Goal: Information Seeking & Learning: Learn about a topic

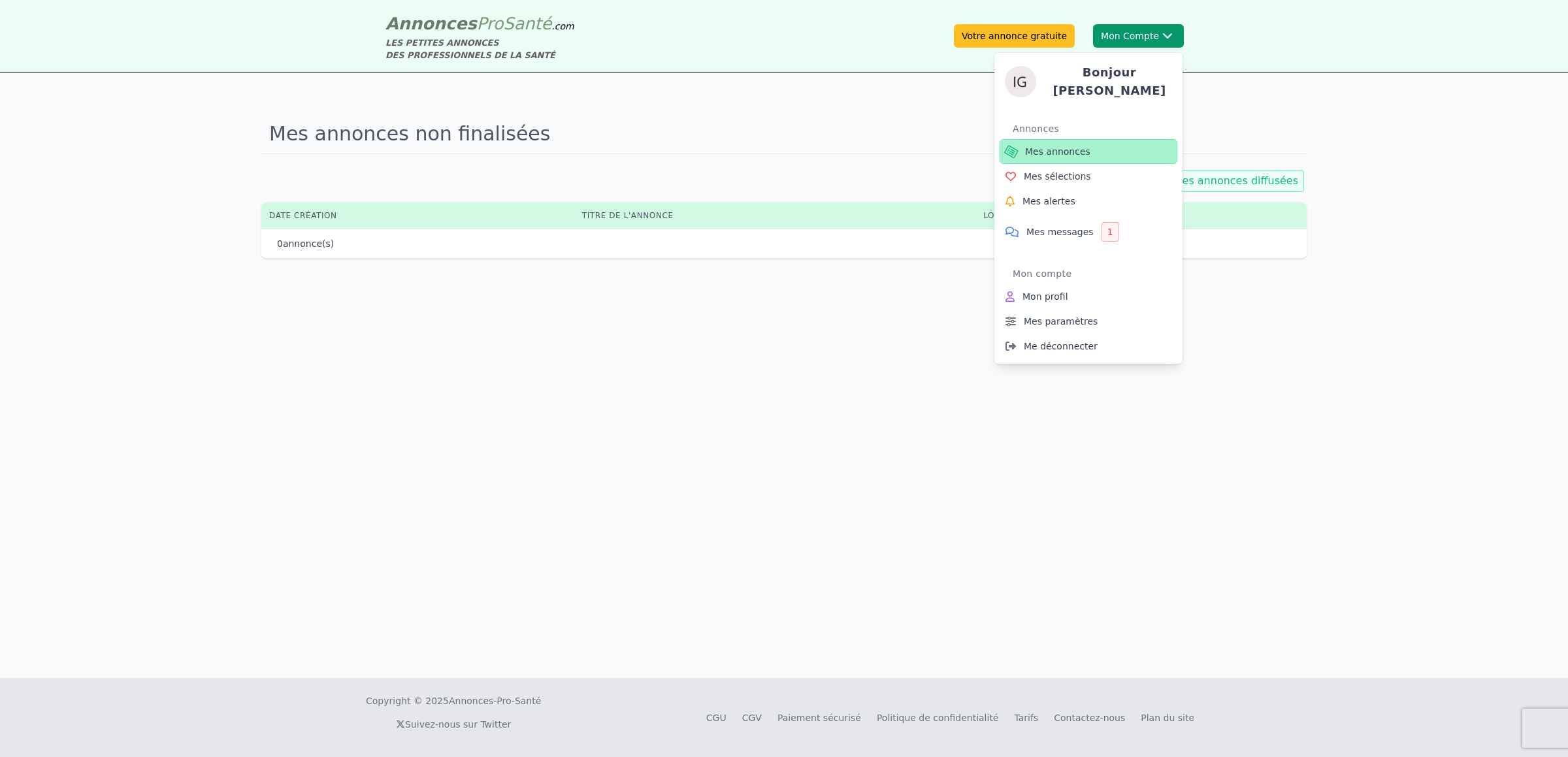
click at [1070, 147] on span "Mes annonces" at bounding box center [1057, 151] width 66 height 13
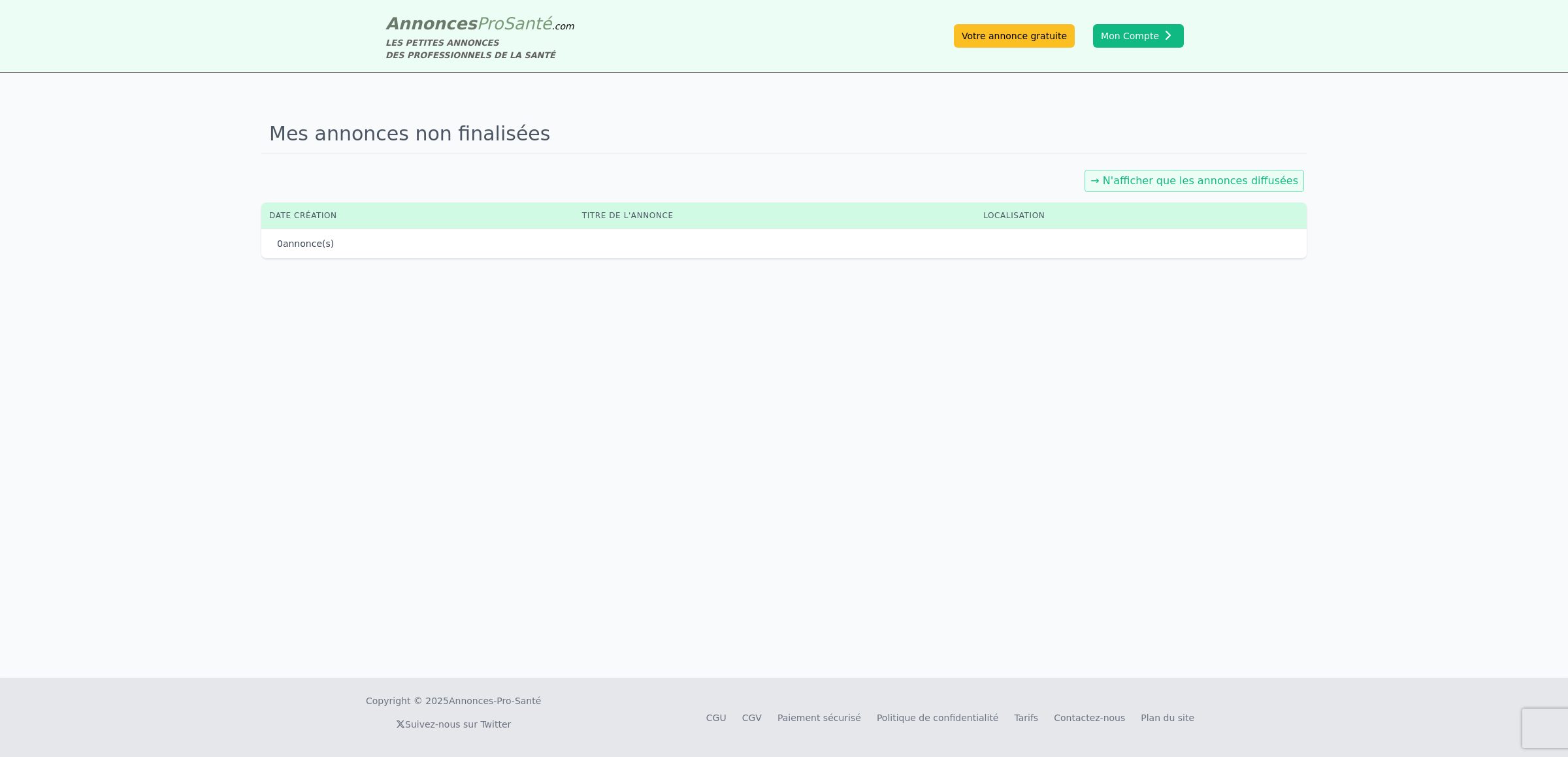
click at [454, 24] on span "Annonces" at bounding box center [431, 23] width 91 height 20
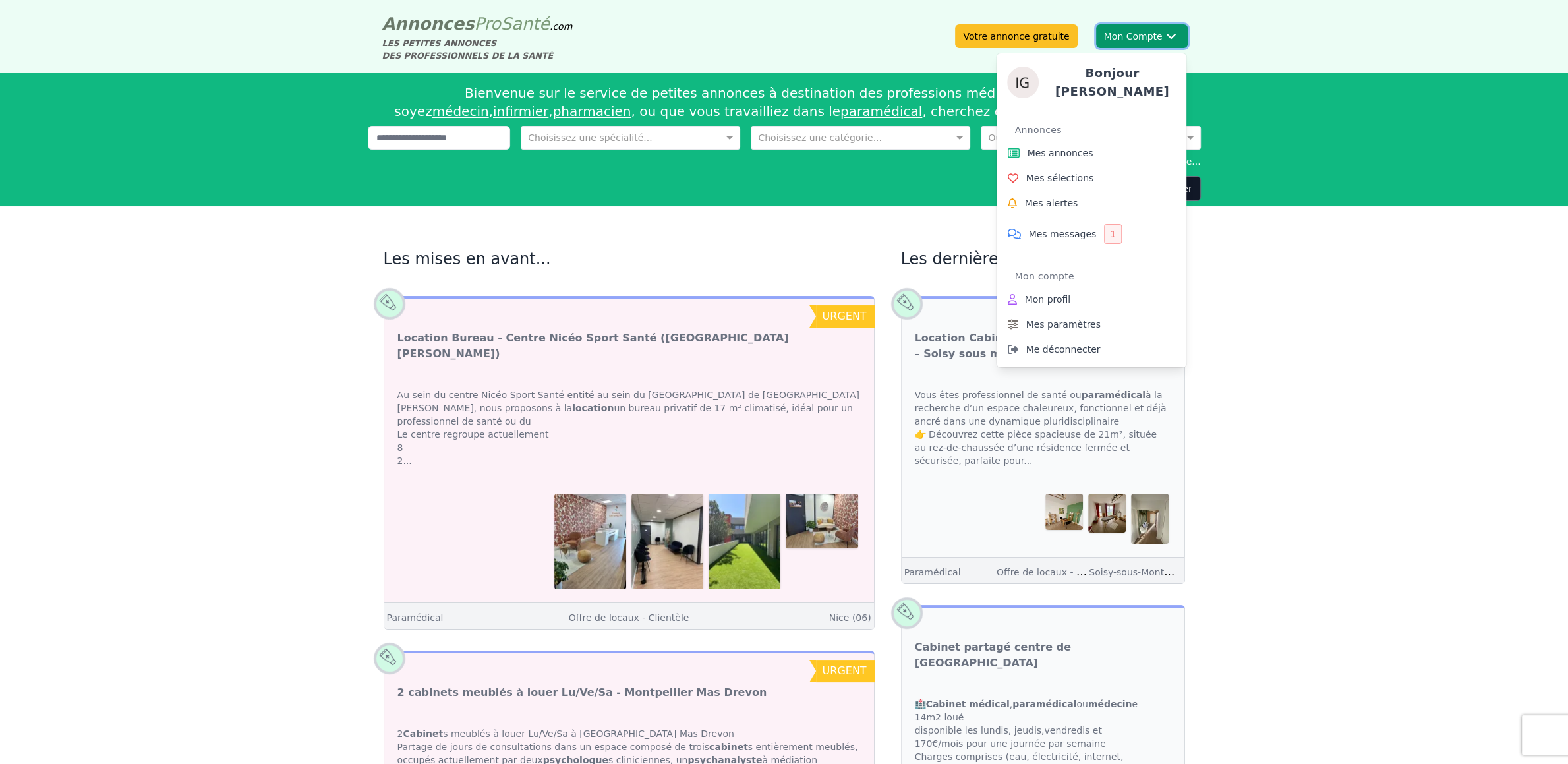
click at [1120, 35] on button "Mon Compte Bonjour [PERSON_NAME] annonces Mes sélections Mes alertes Mes messag…" at bounding box center [1141, 36] width 91 height 24
click at [1081, 148] on span "Mes annonces" at bounding box center [1060, 152] width 66 height 13
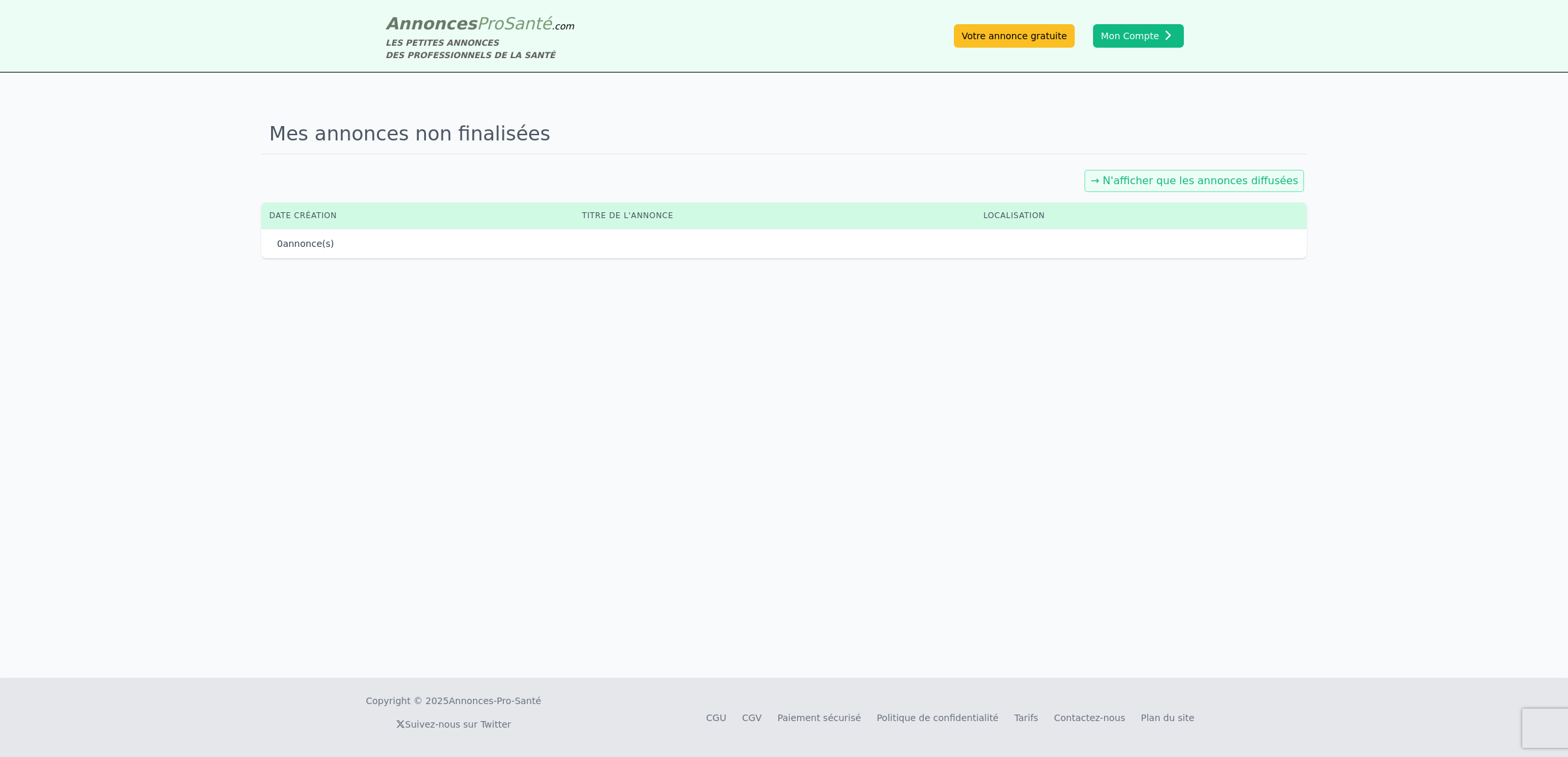
click at [832, 321] on div "Mes annonces non finalisées → N'afficher que les annonces diffusées Date créati…" at bounding box center [784, 375] width 1568 height 605
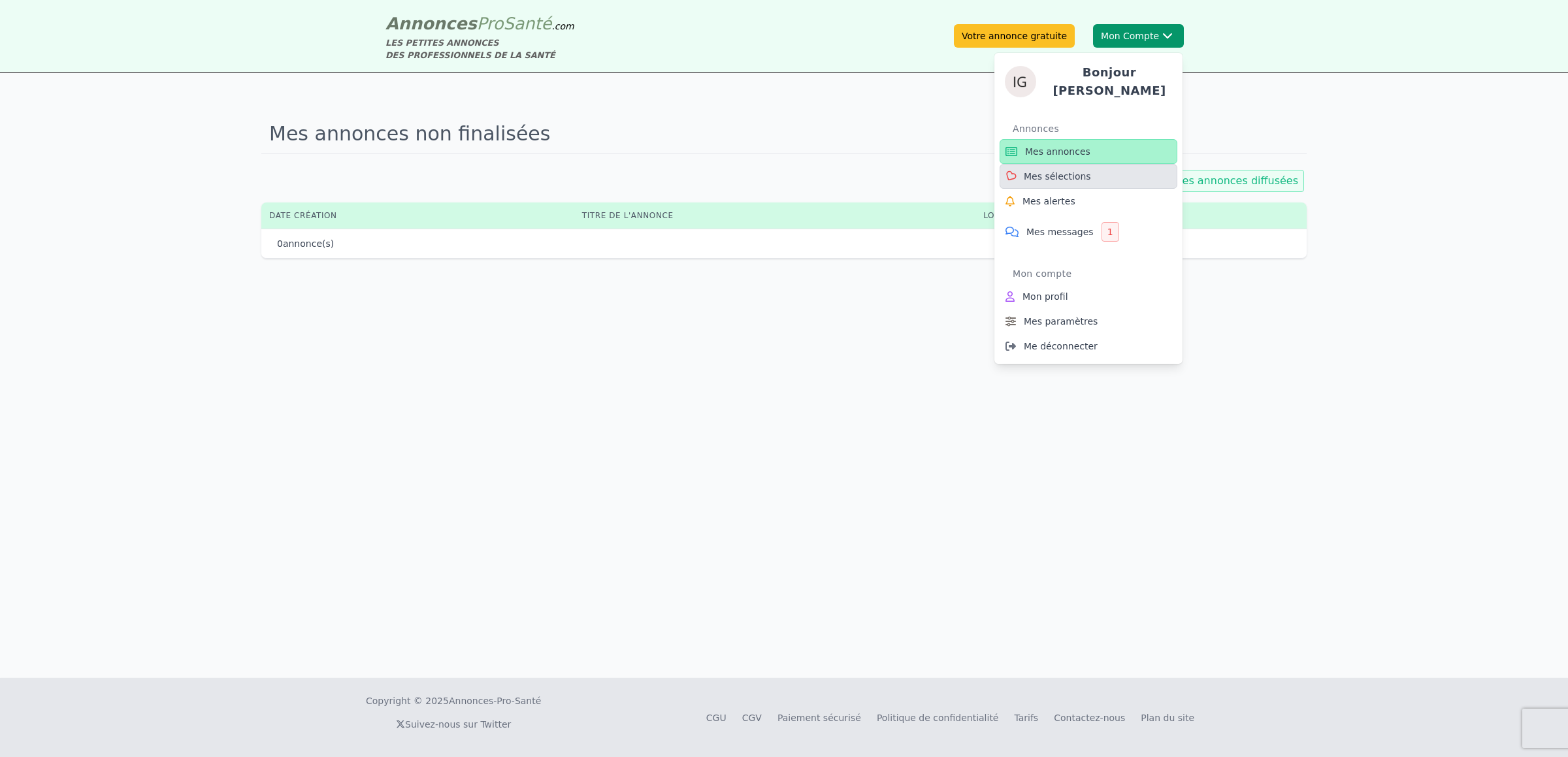
click at [1061, 172] on span "Mes sélections" at bounding box center [1057, 176] width 67 height 13
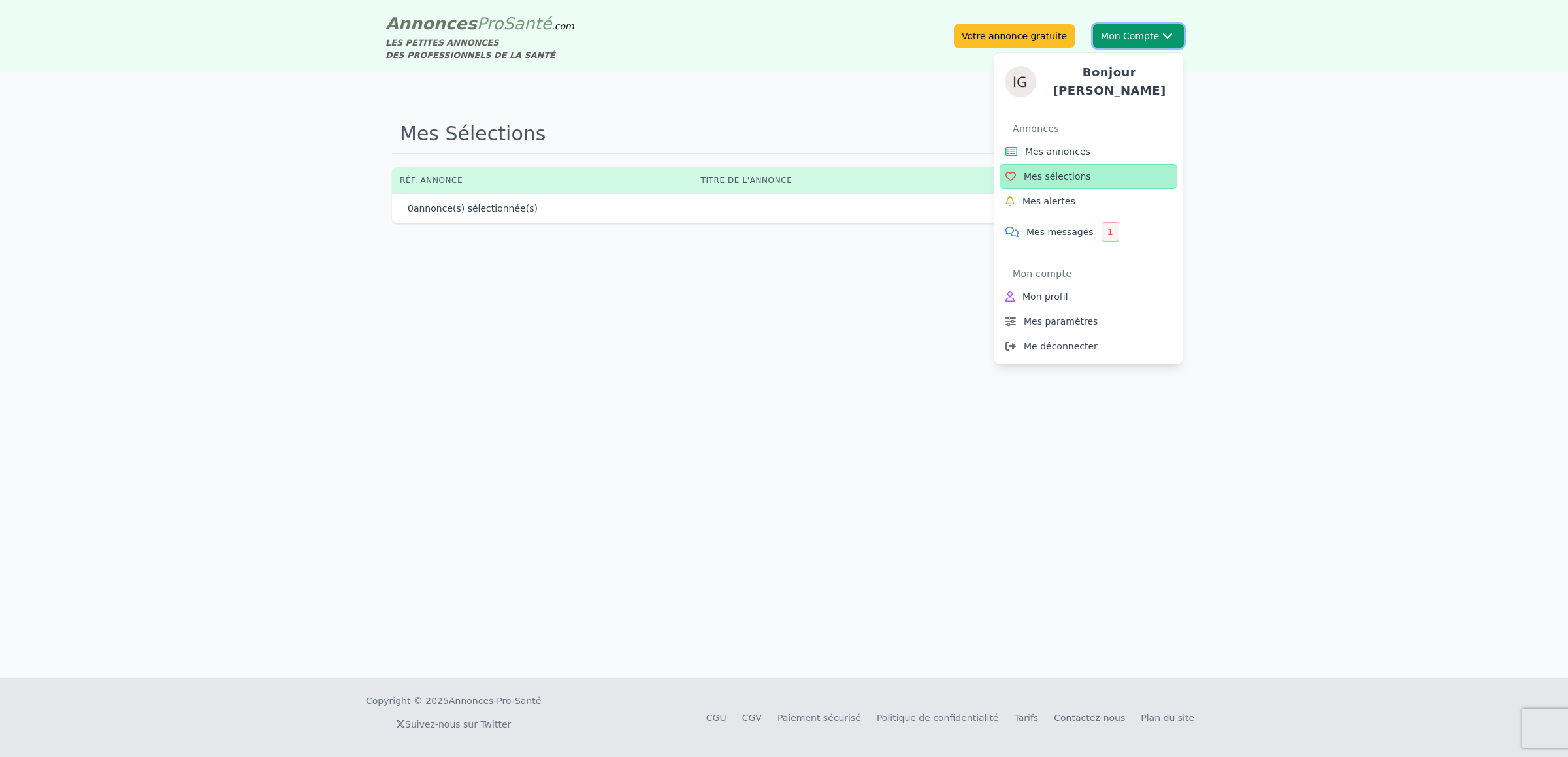
click at [1142, 26] on button "Mon Compte Bonjour [PERSON_NAME] annonces Mes sélections Mes alertes Mes messag…" at bounding box center [1138, 36] width 90 height 24
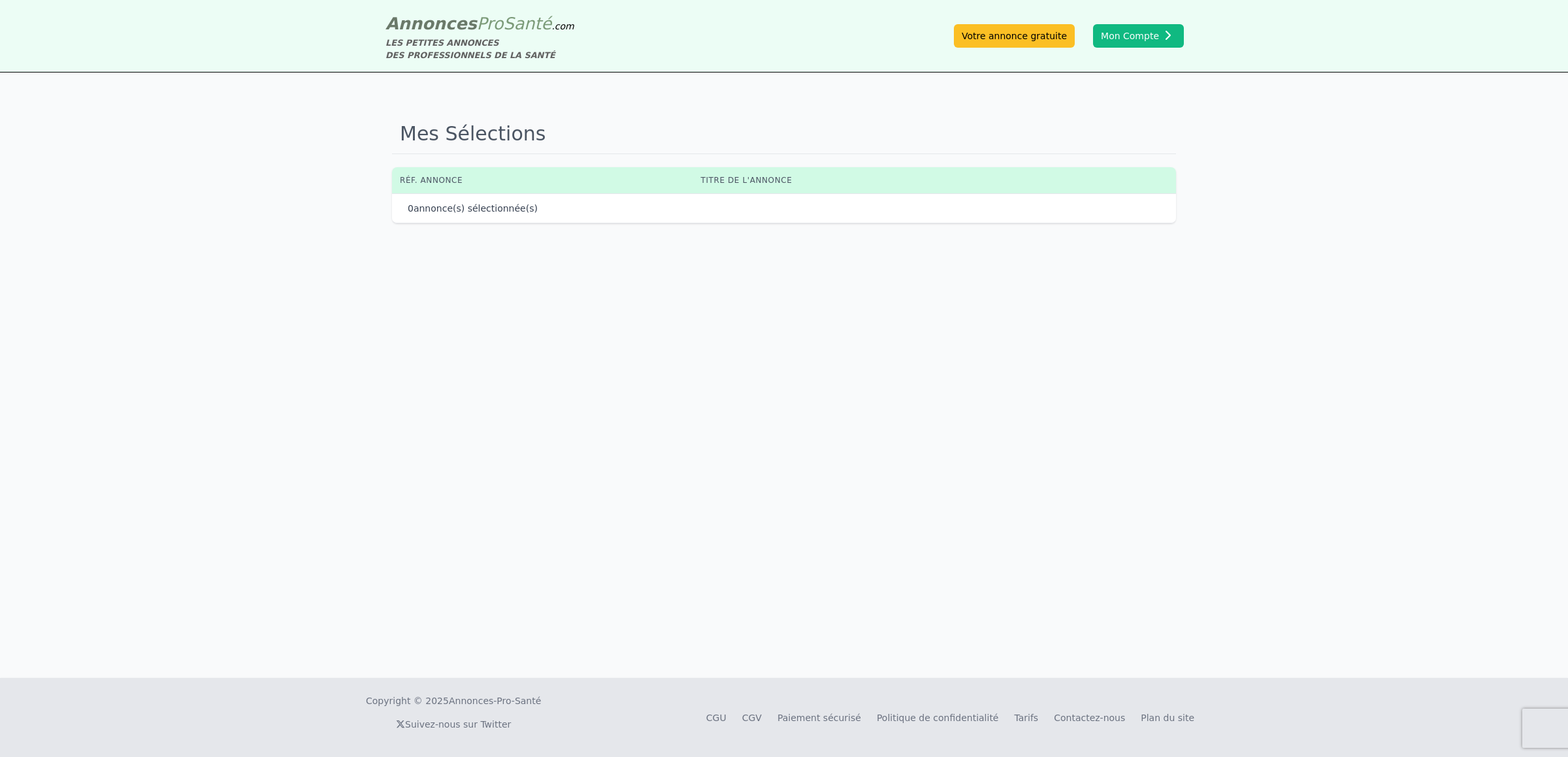
click at [503, 21] on span "Santé" at bounding box center [527, 23] width 49 height 20
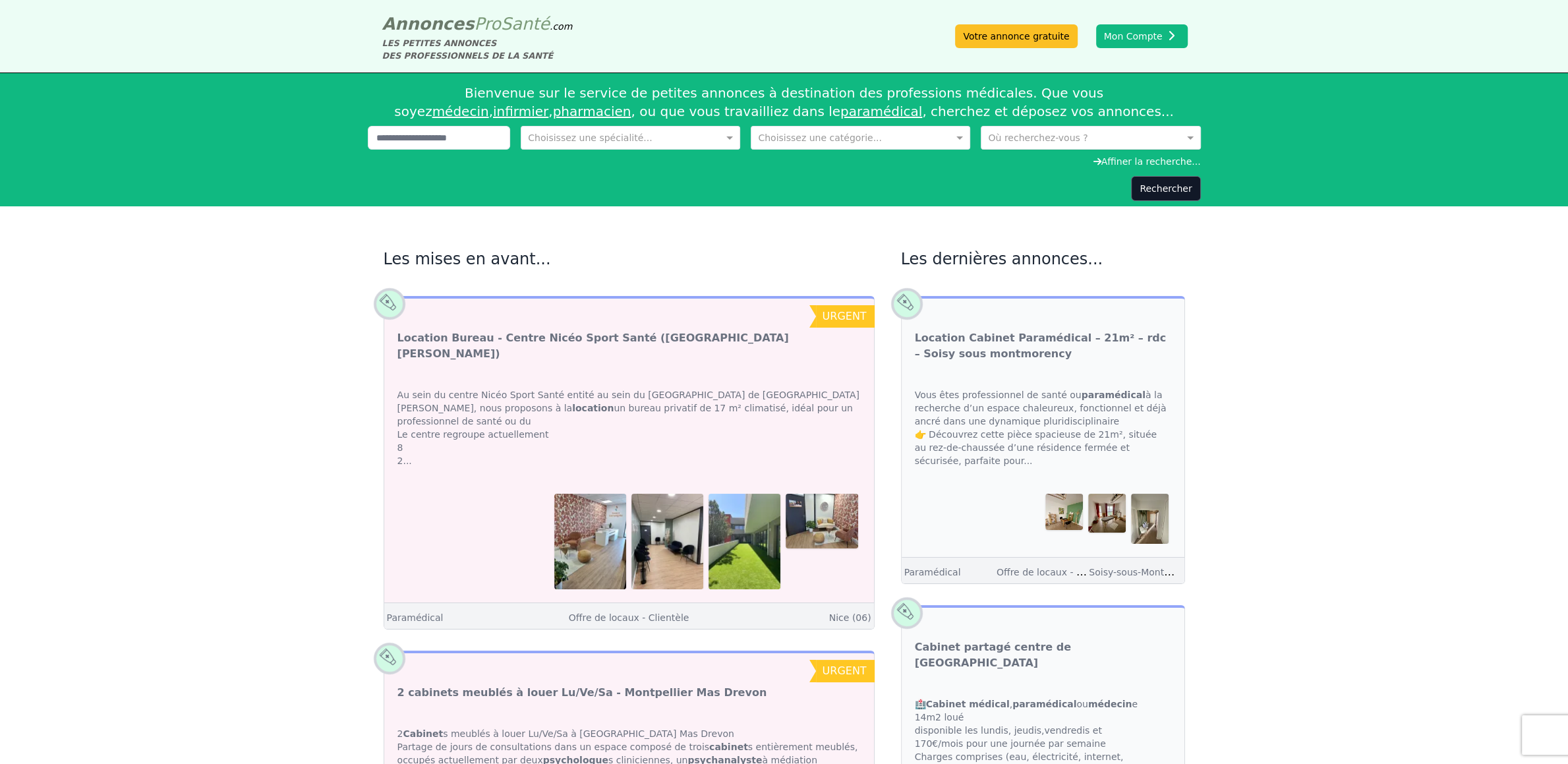
click at [1027, 132] on input "text" at bounding box center [1077, 136] width 179 height 13
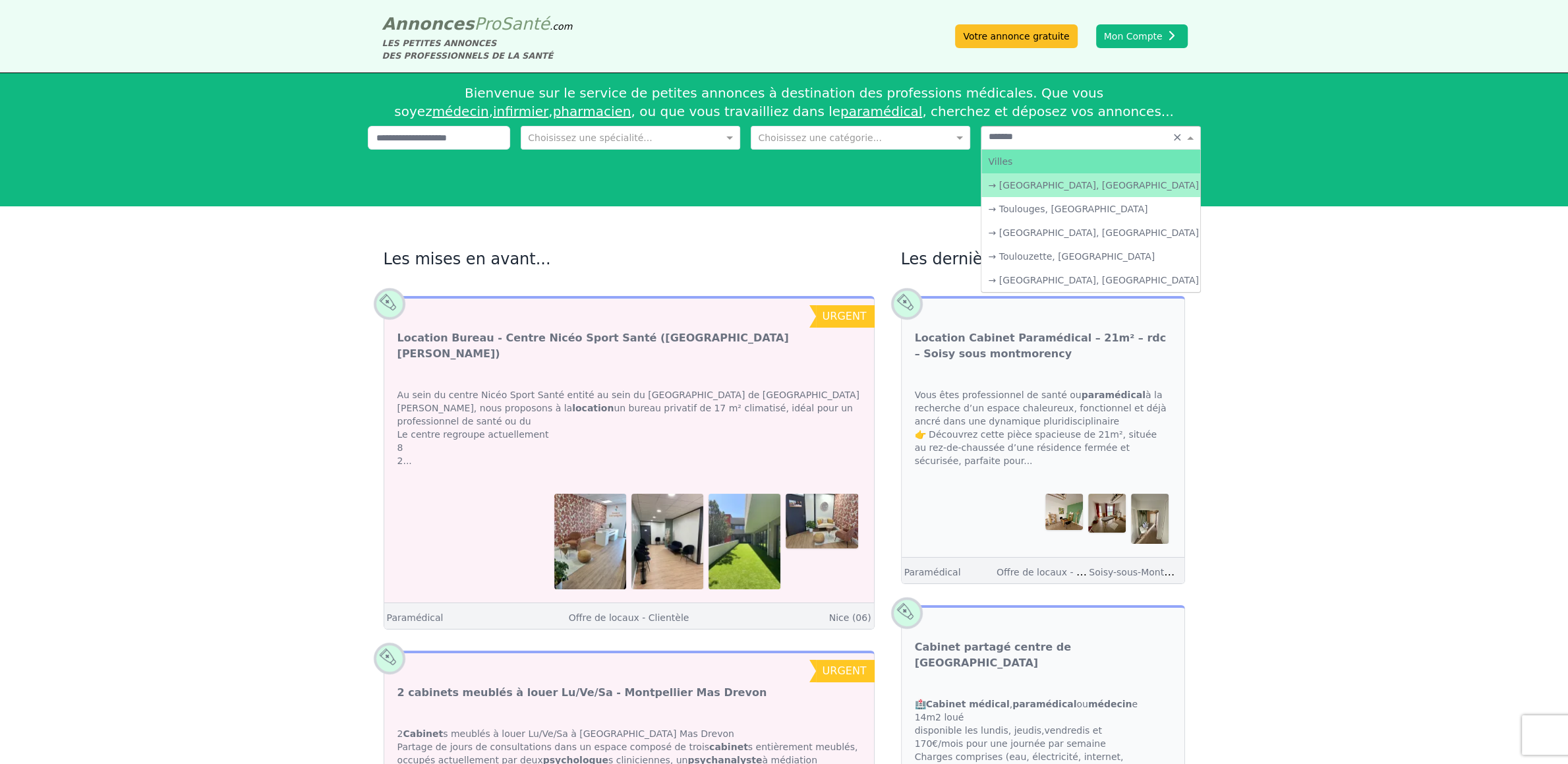
type input "********"
click at [1061, 185] on div "→ [GEOGRAPHIC_DATA], [GEOGRAPHIC_DATA]" at bounding box center [1091, 185] width 218 height 24
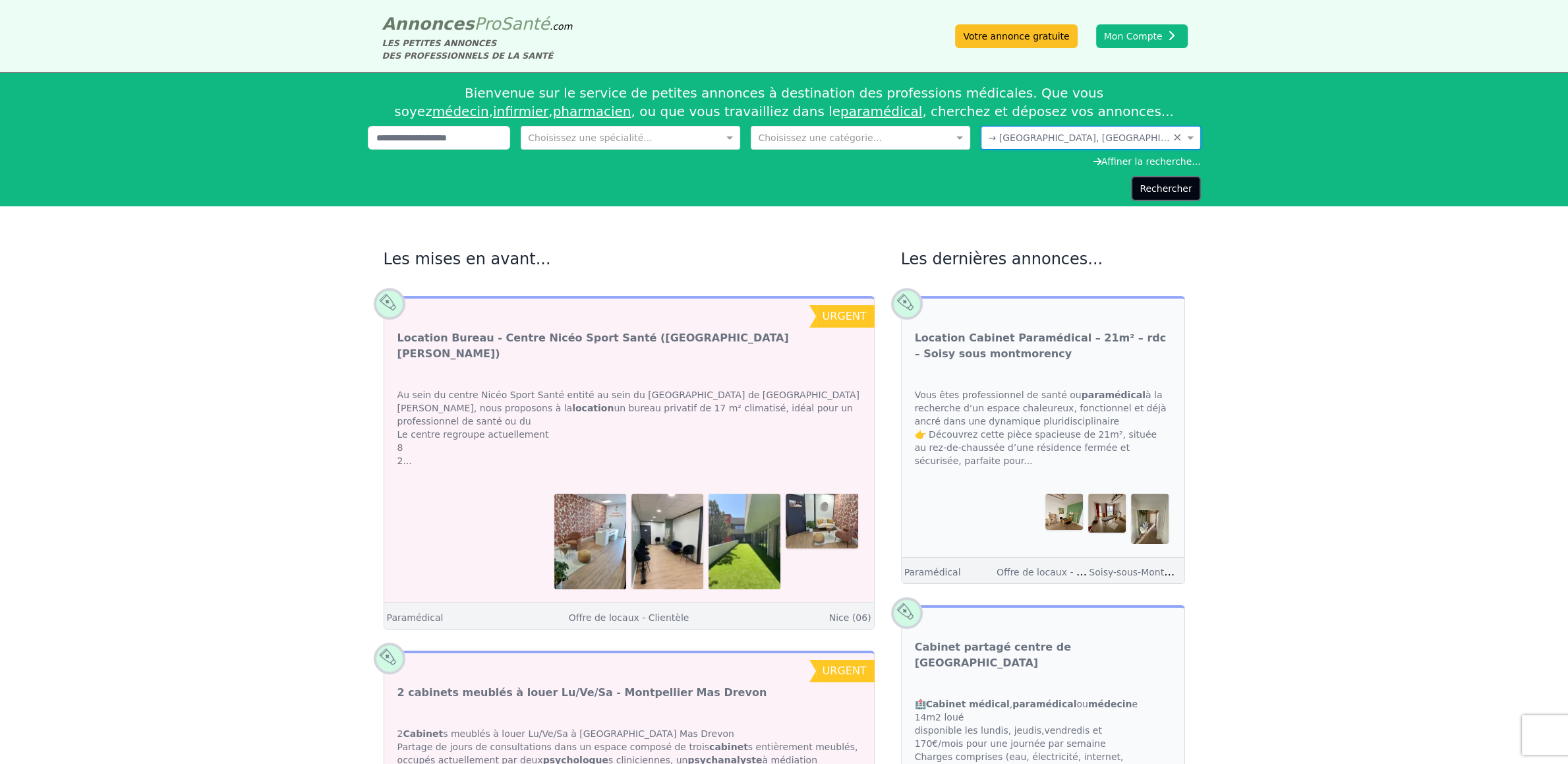
click at [1171, 188] on button "Rechercher" at bounding box center [1165, 188] width 69 height 25
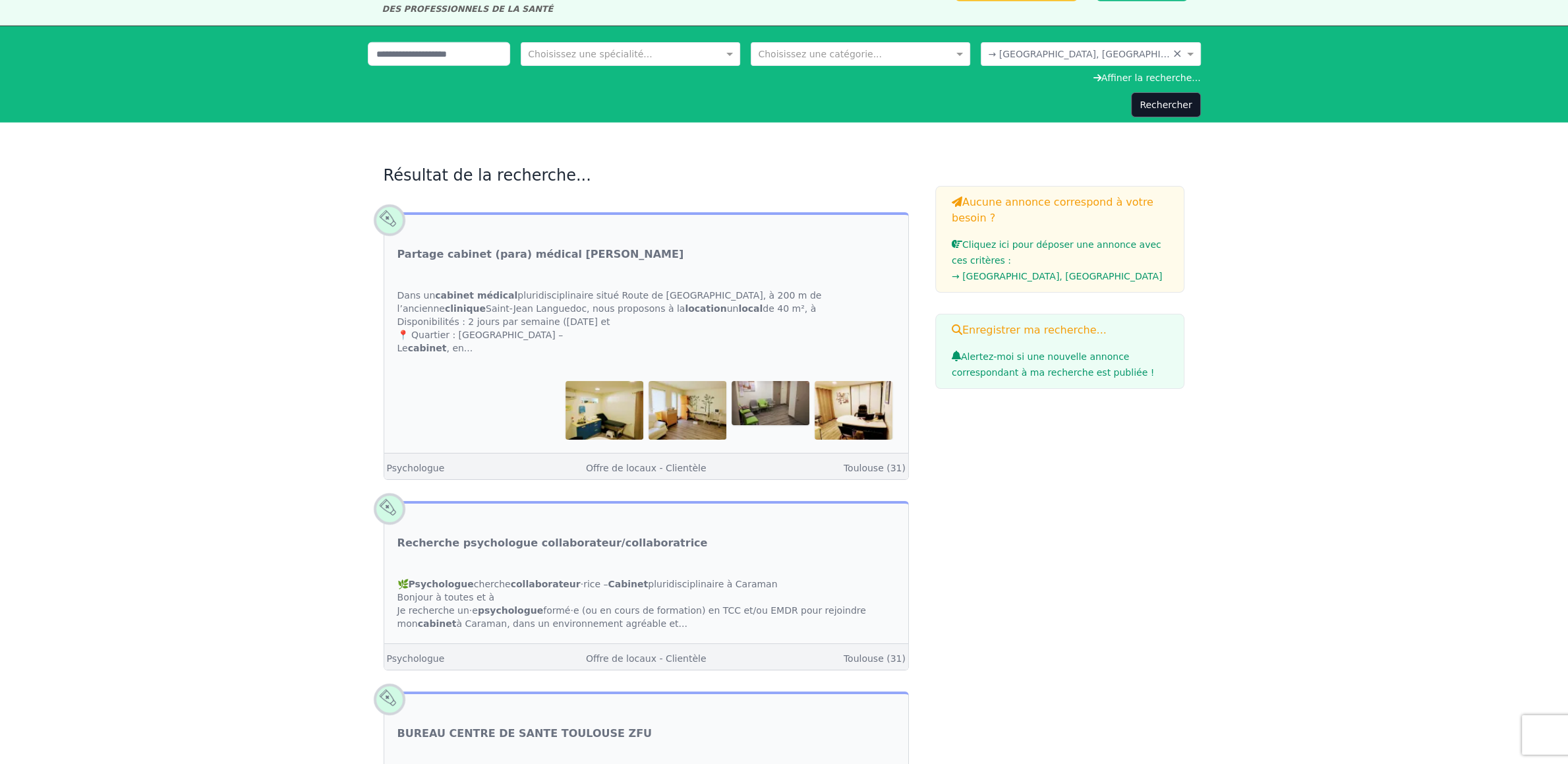
scroll to position [69, 0]
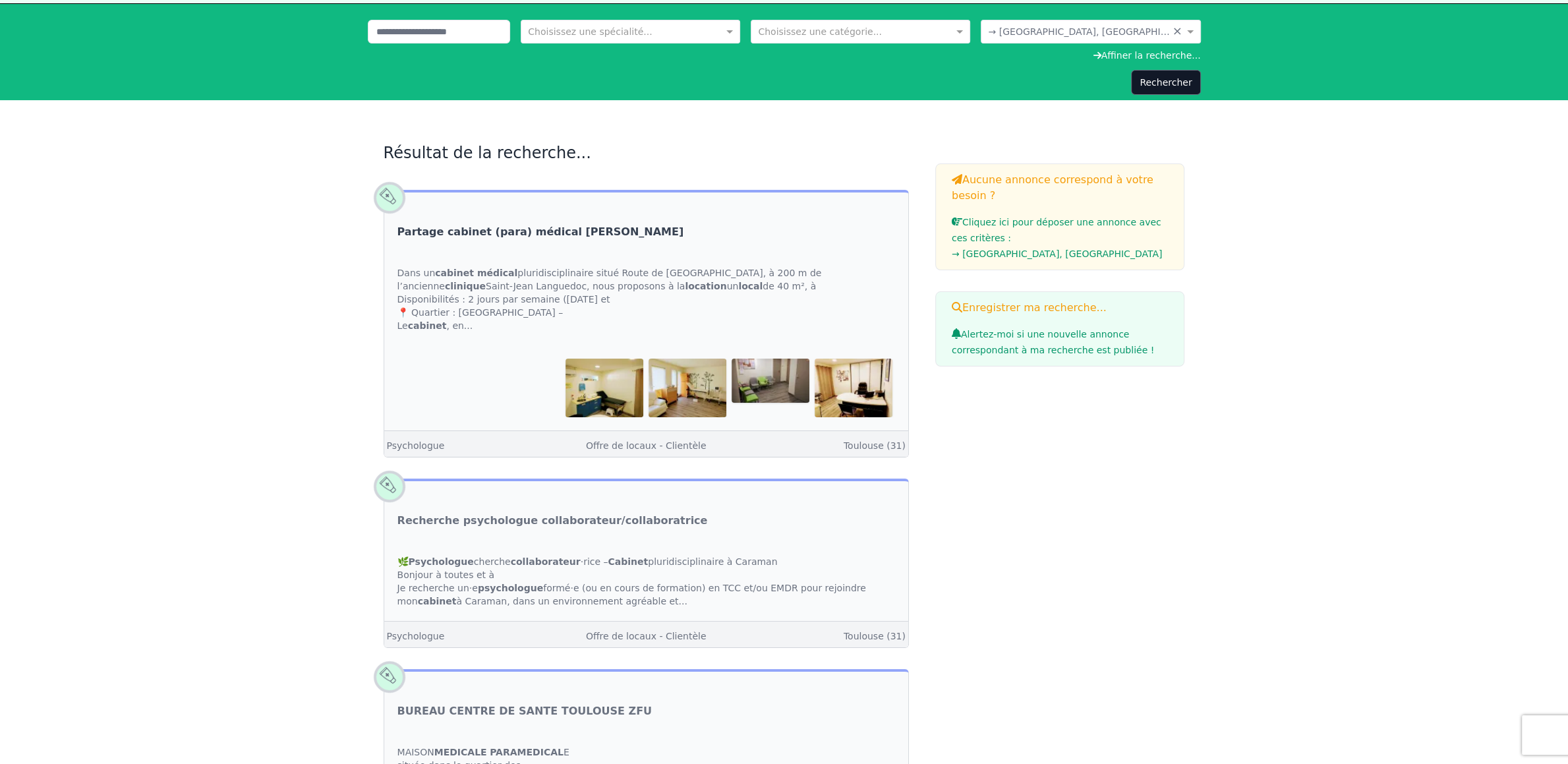
click at [501, 230] on link "Partage cabinet (para) médical [PERSON_NAME]" at bounding box center [540, 231] width 286 height 15
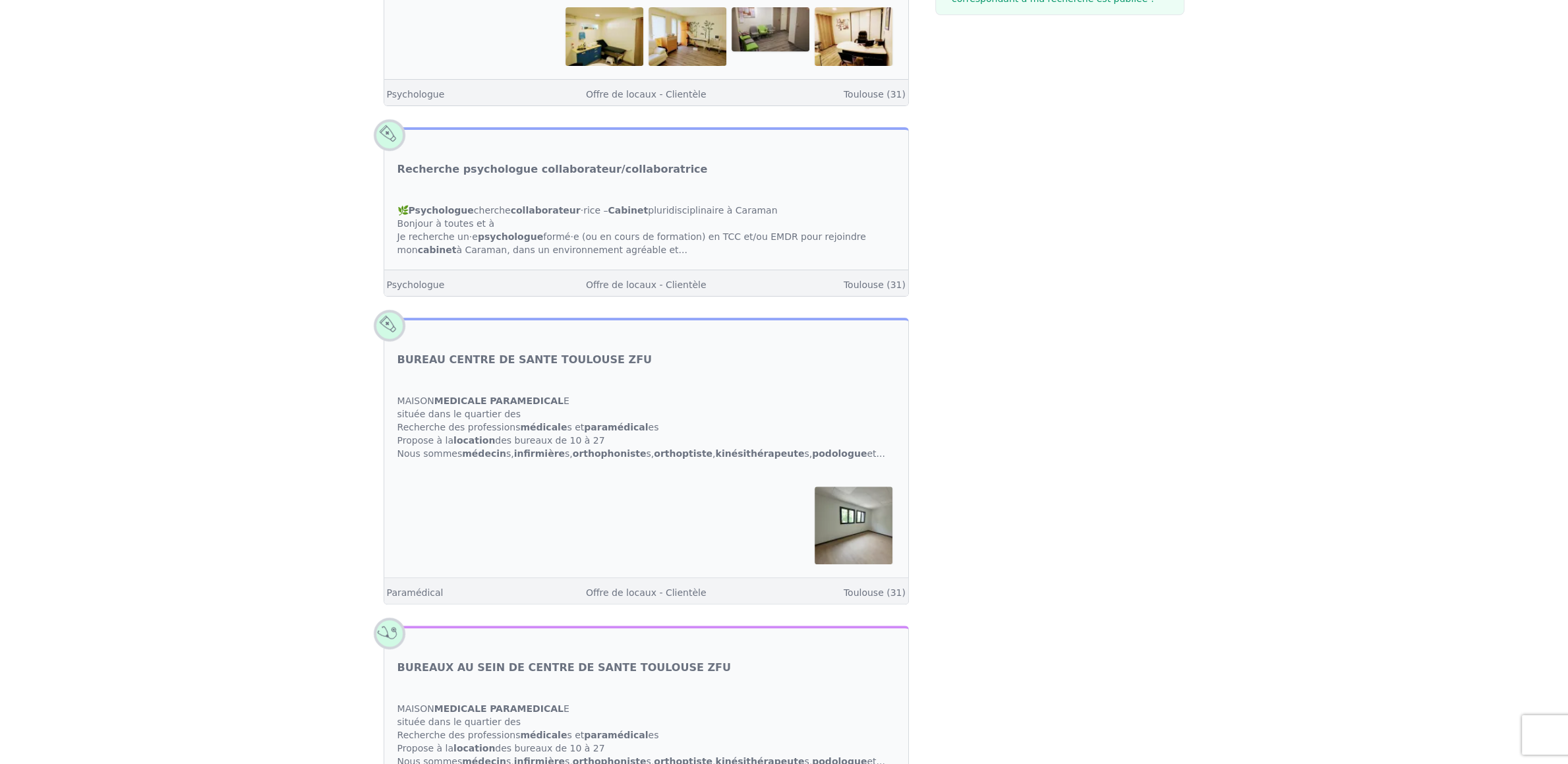
scroll to position [484, 0]
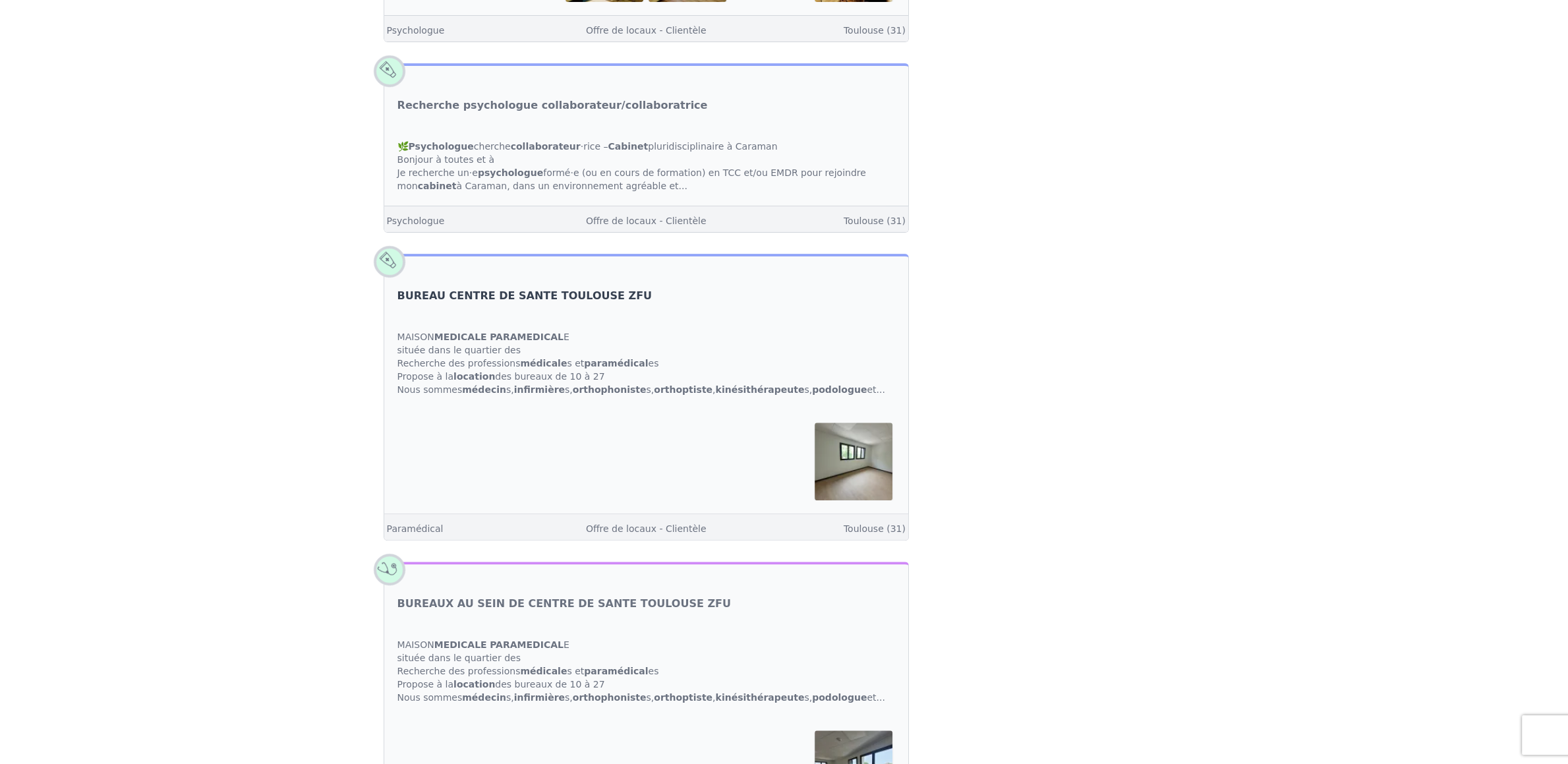
click at [462, 291] on link "BUREAU CENTRE DE SANTE TOULOUSE ZFU" at bounding box center [525, 296] width 255 height 15
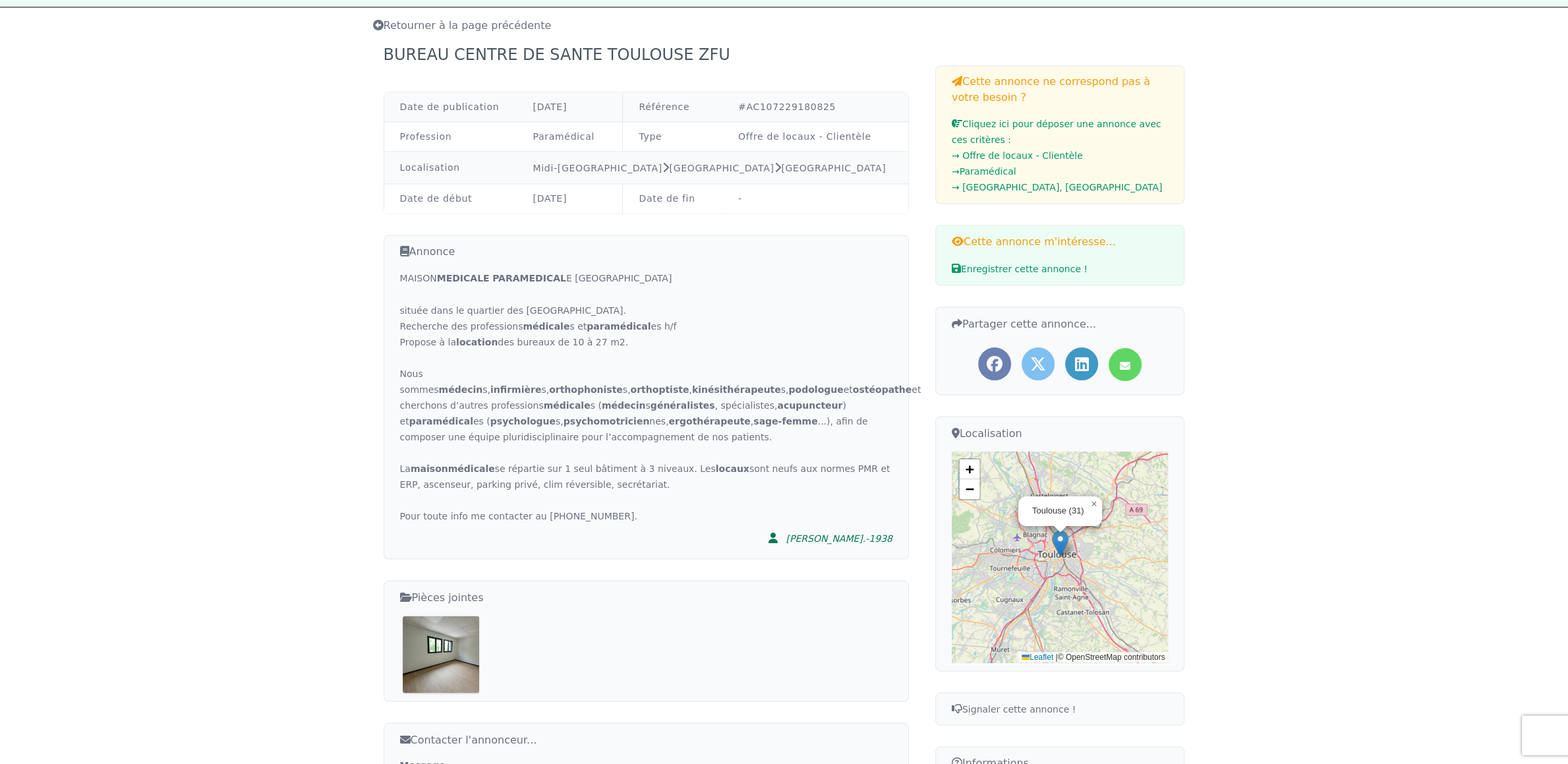
scroll to position [207, 0]
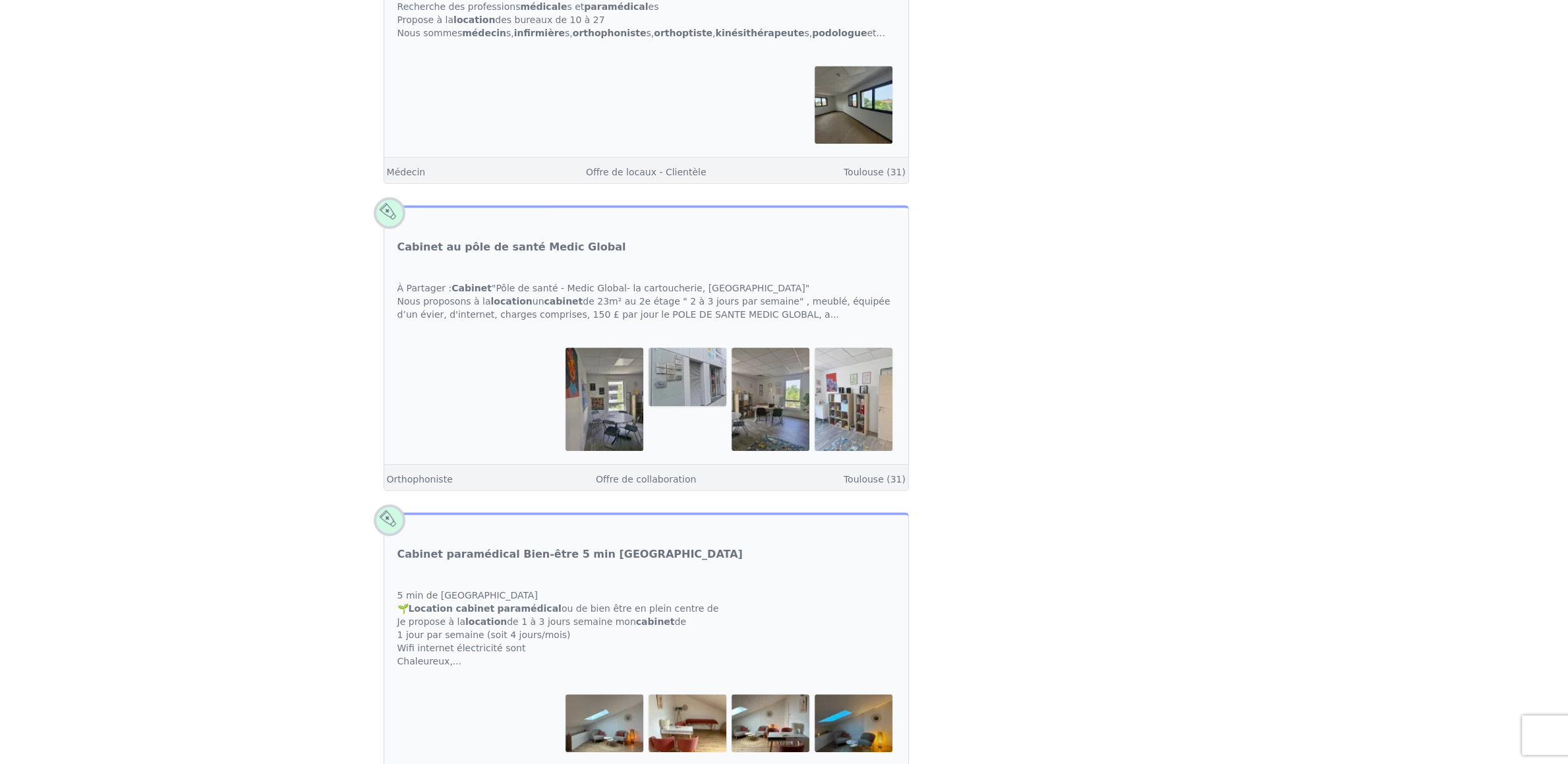
scroll to position [1177, 0]
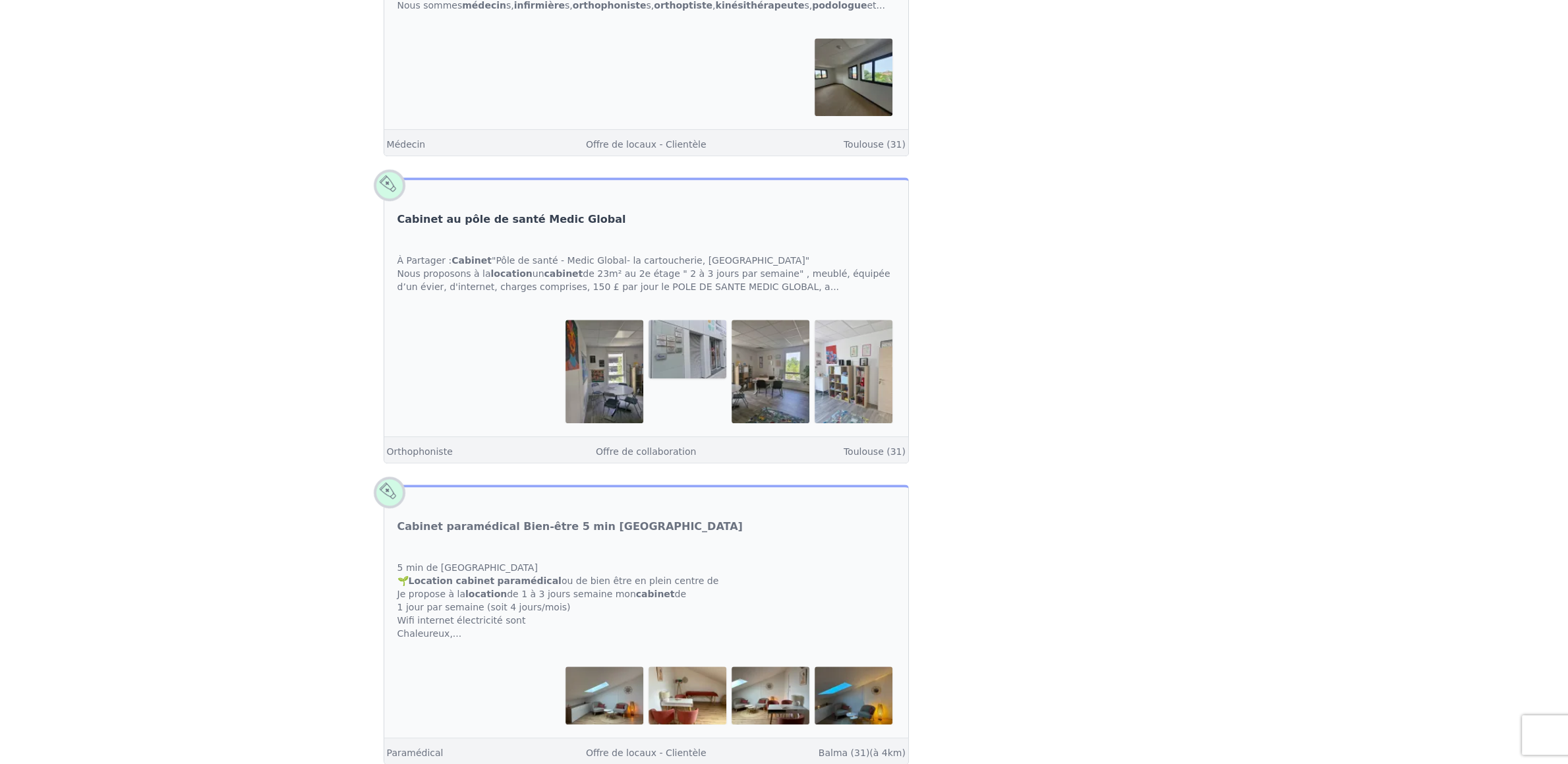
click at [464, 219] on link "Cabinet au pôle de santé Medic Global" at bounding box center [512, 219] width 229 height 15
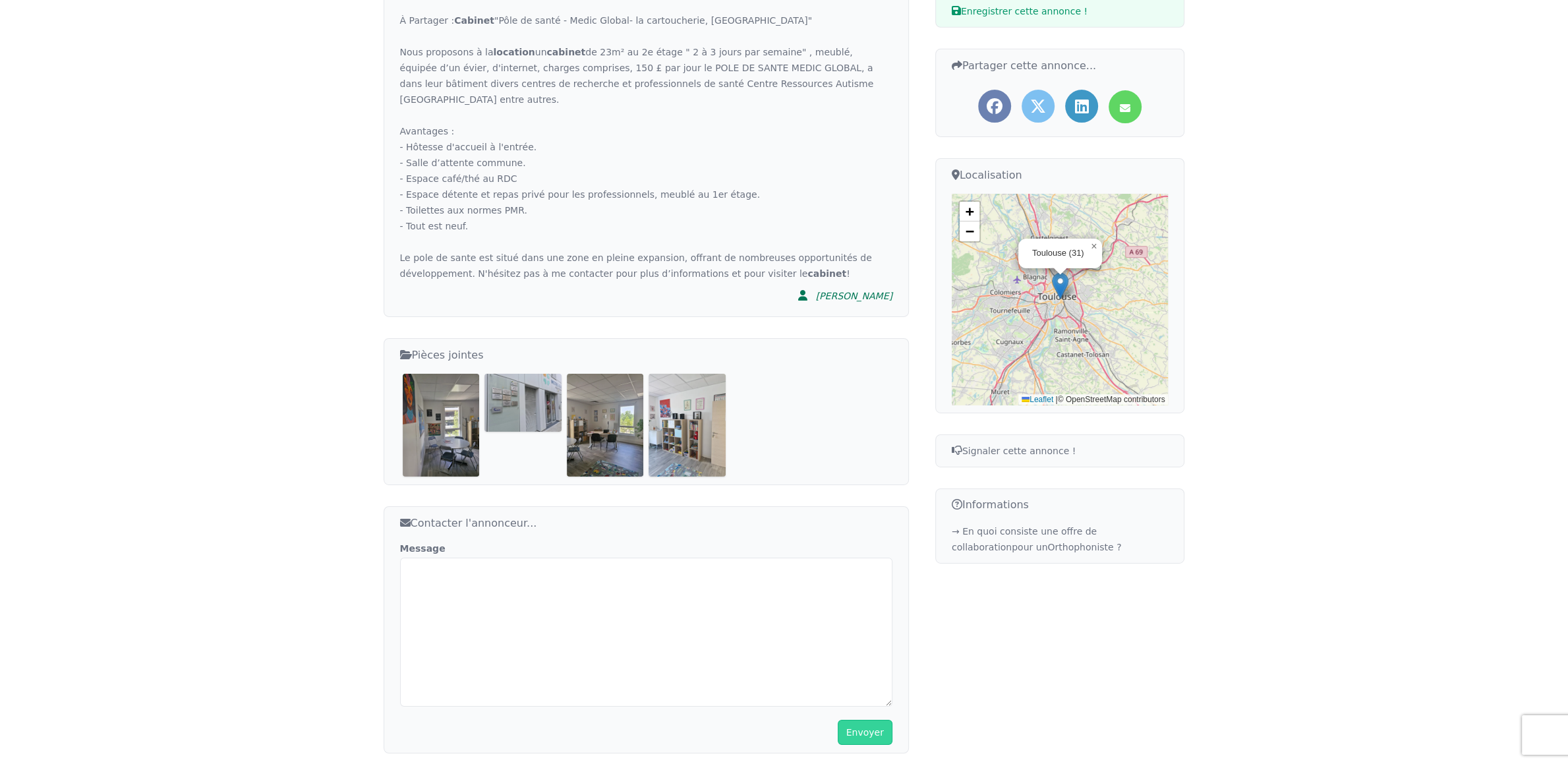
scroll to position [346, 0]
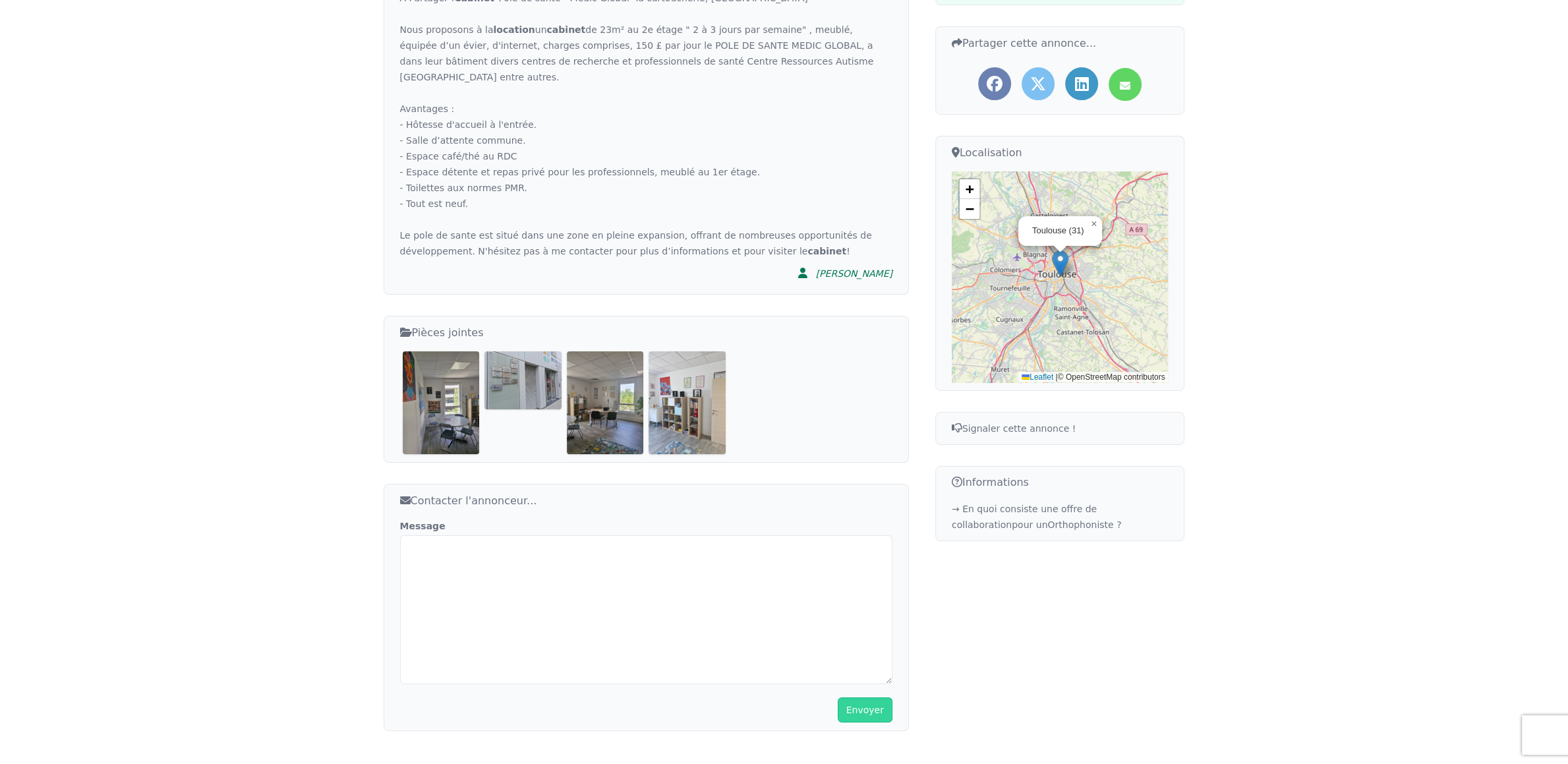
click at [447, 385] on img at bounding box center [441, 402] width 77 height 102
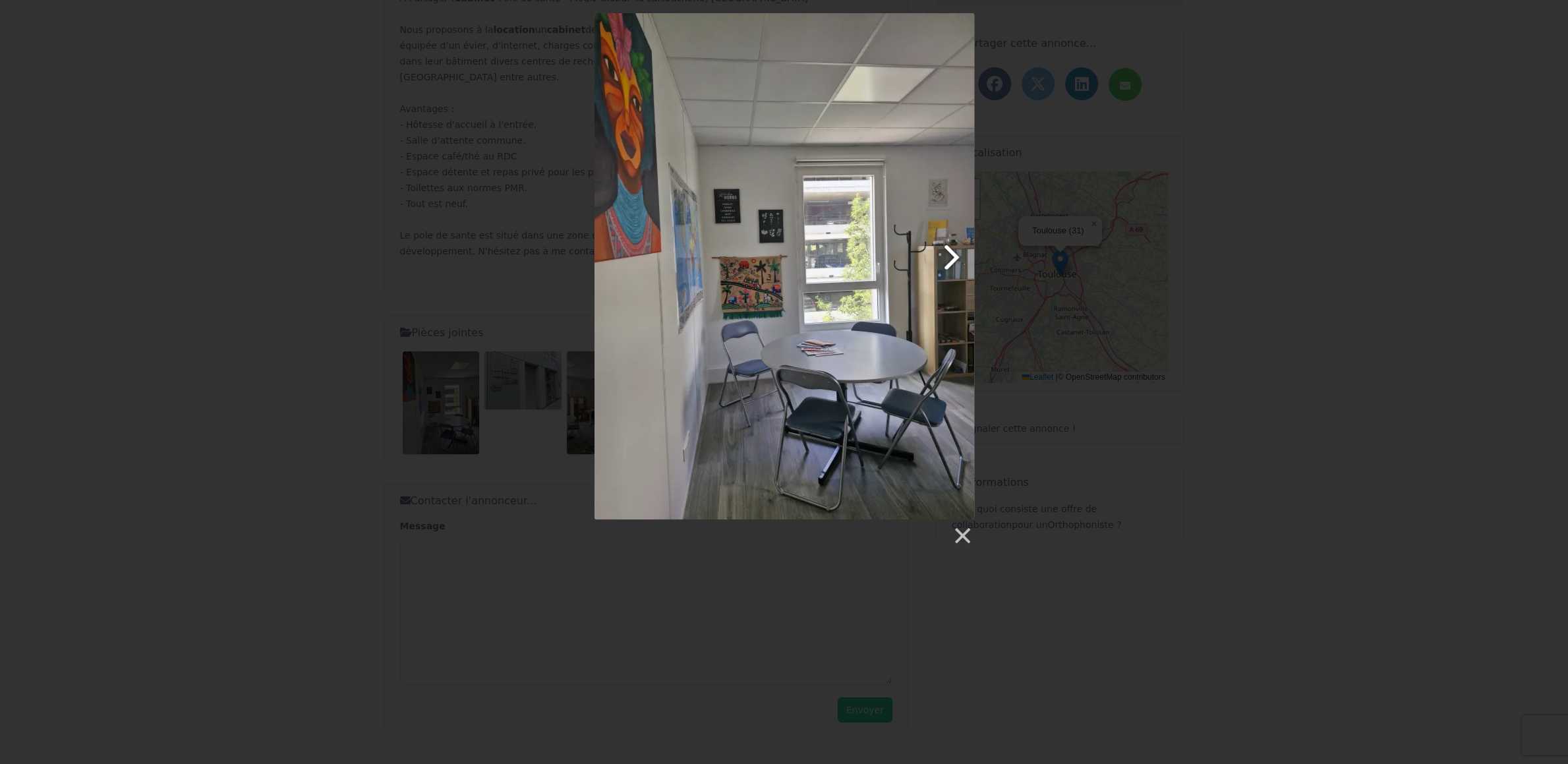
click at [953, 255] on link at bounding box center [852, 266] width 243 height 506
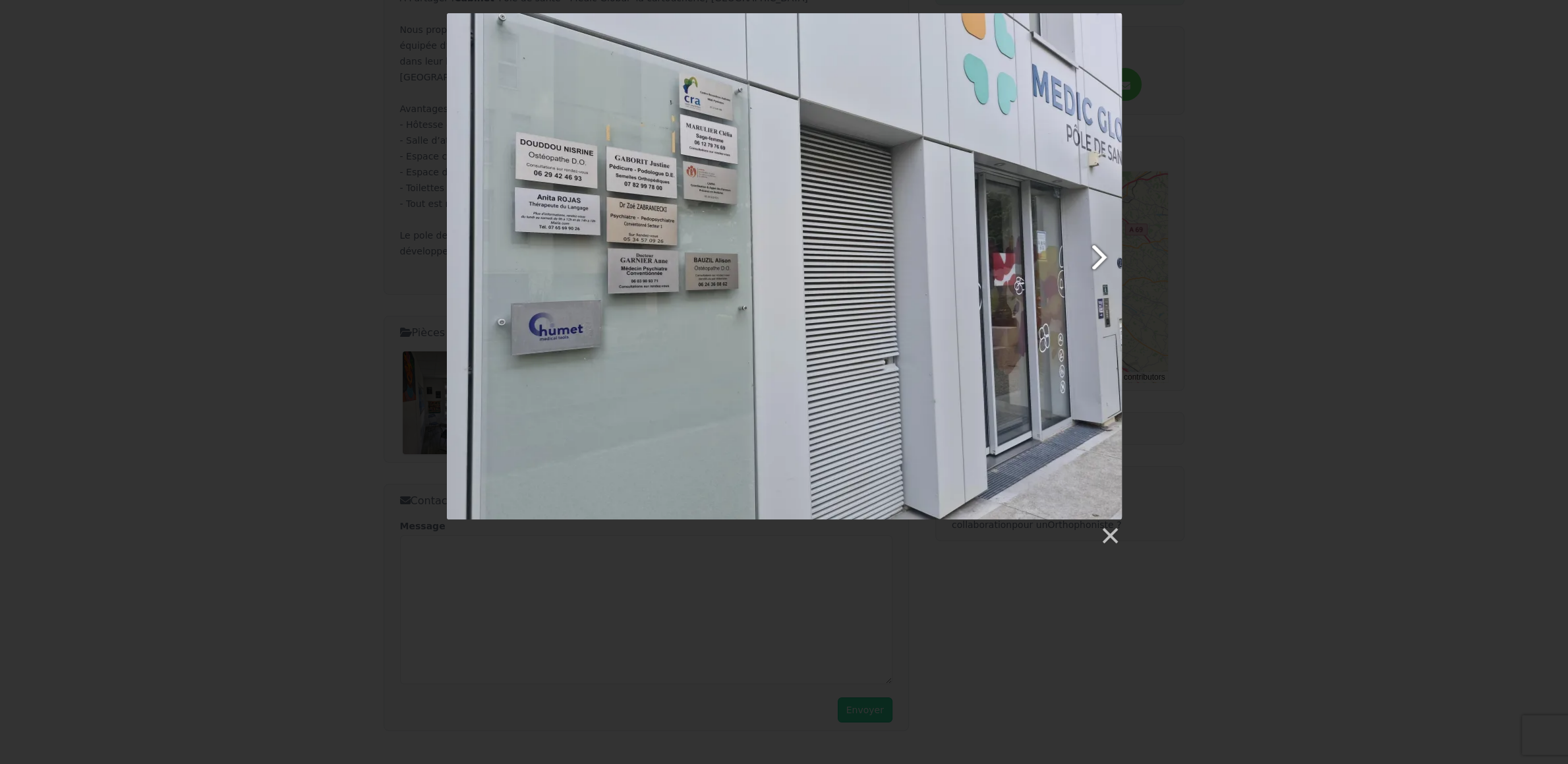
click at [1098, 256] on link at bounding box center [905, 266] width 432 height 506
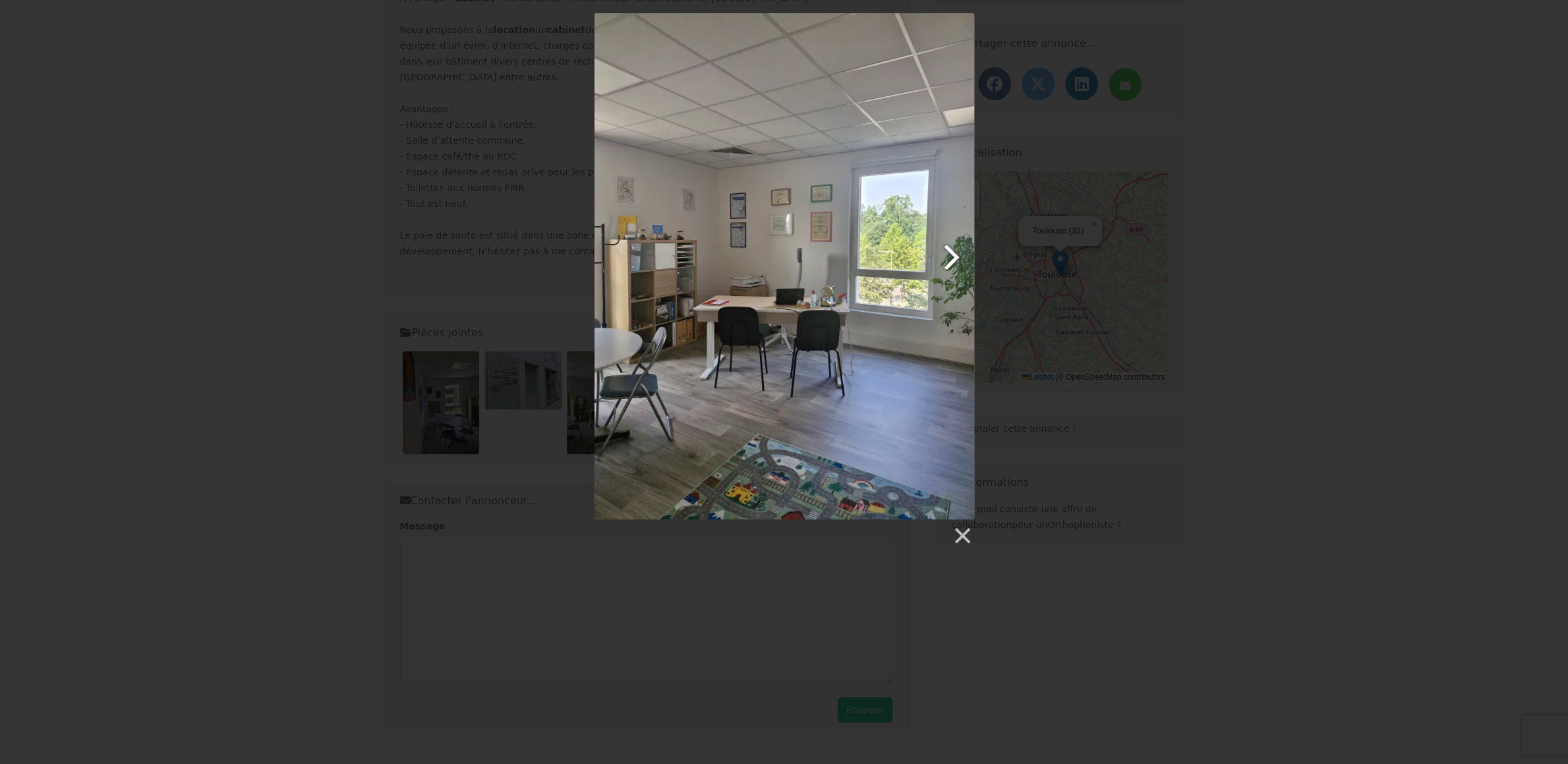
click at [950, 258] on link at bounding box center [852, 266] width 243 height 506
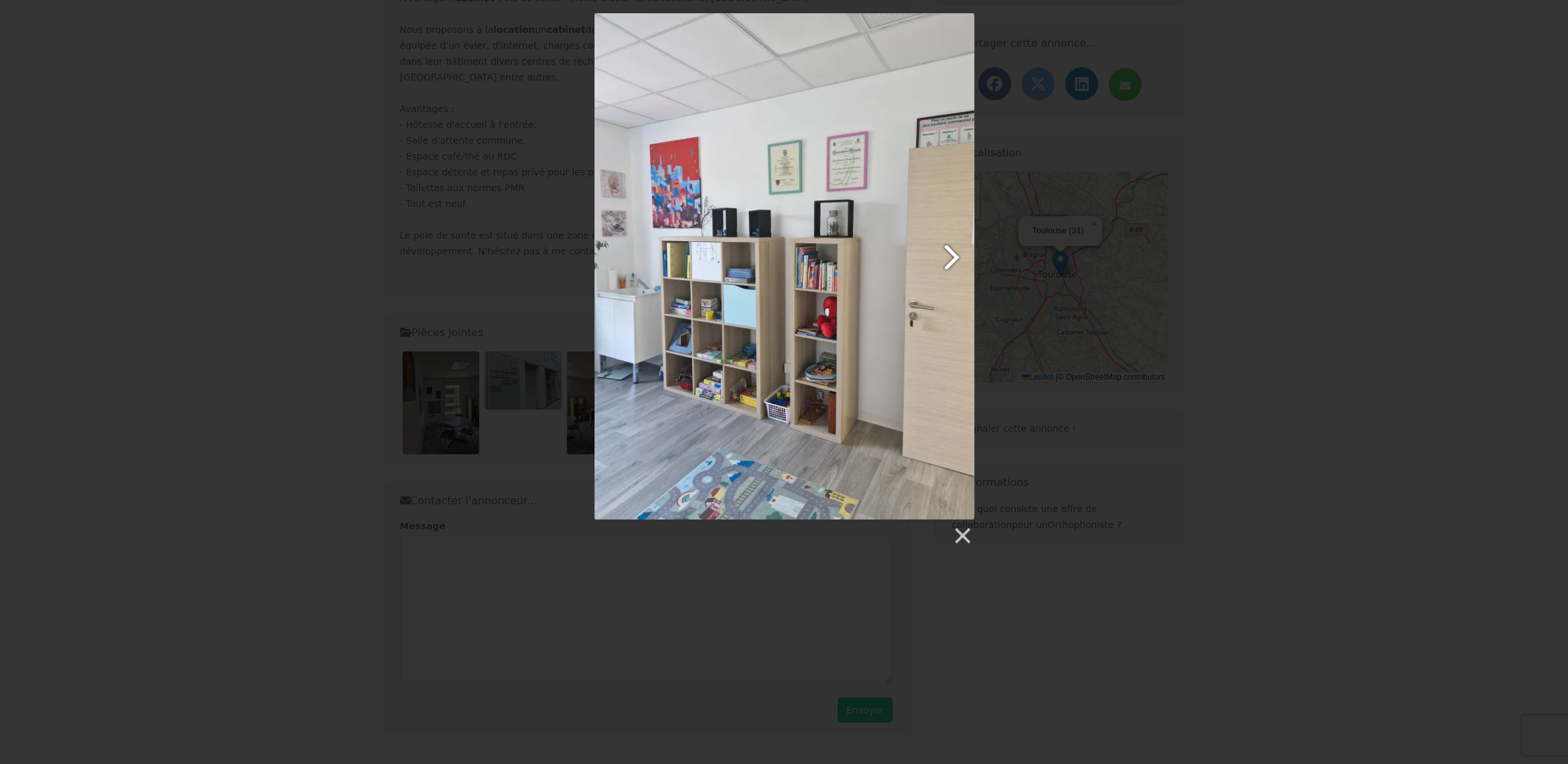
click at [951, 260] on link at bounding box center [852, 266] width 243 height 506
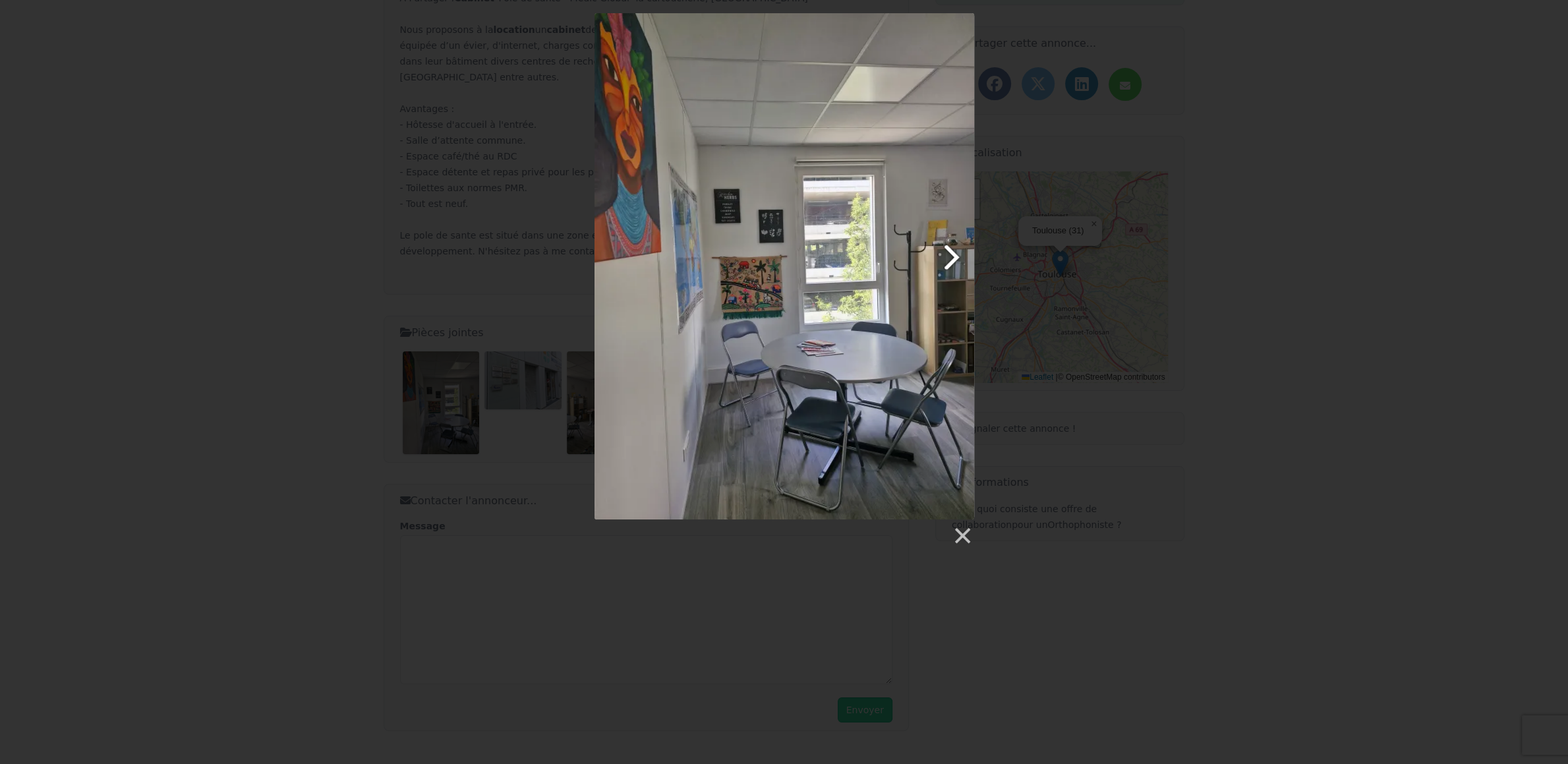
click at [951, 259] on link at bounding box center [852, 266] width 243 height 506
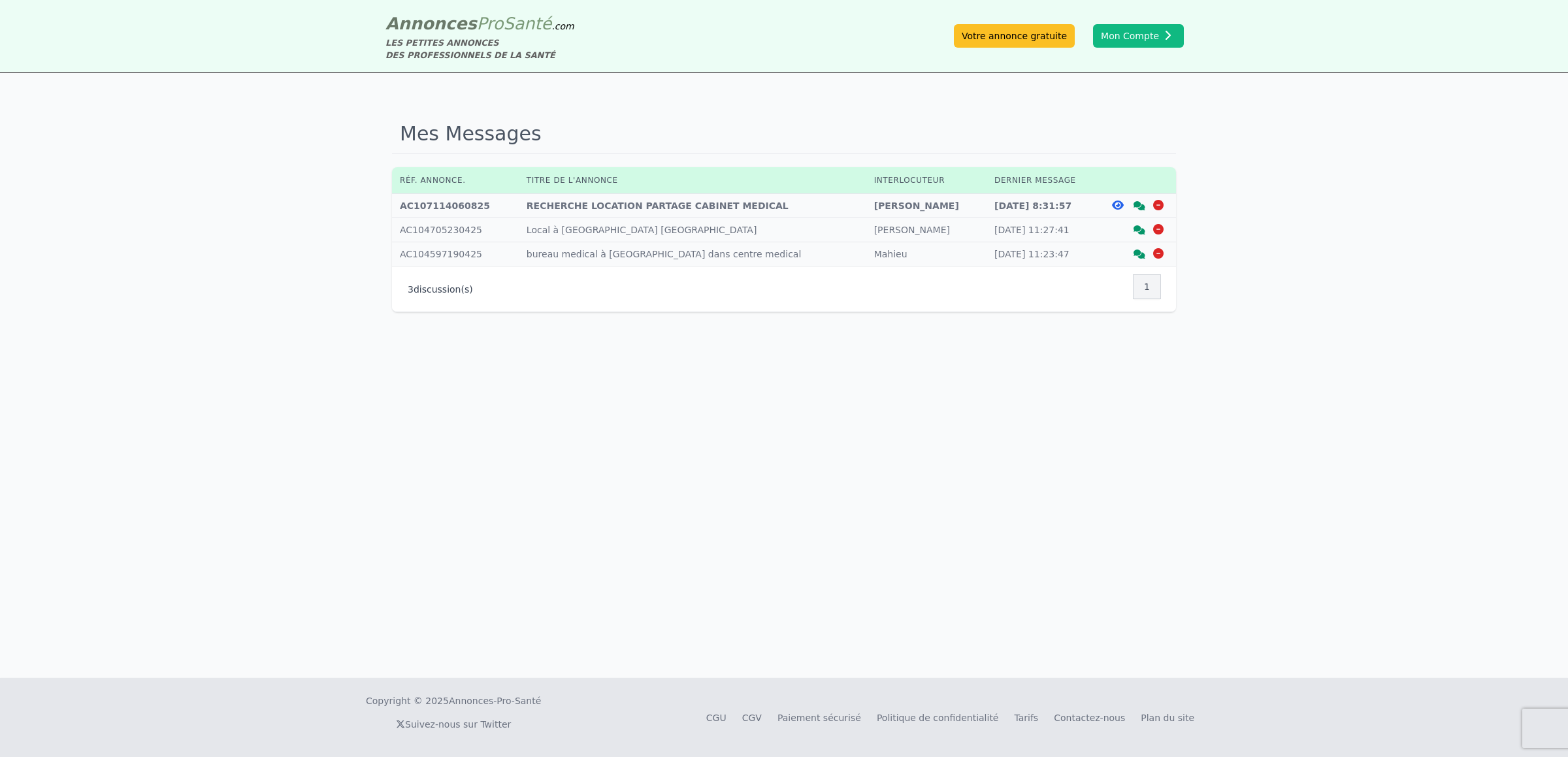
click at [1118, 206] on icon at bounding box center [1118, 205] width 12 height 10
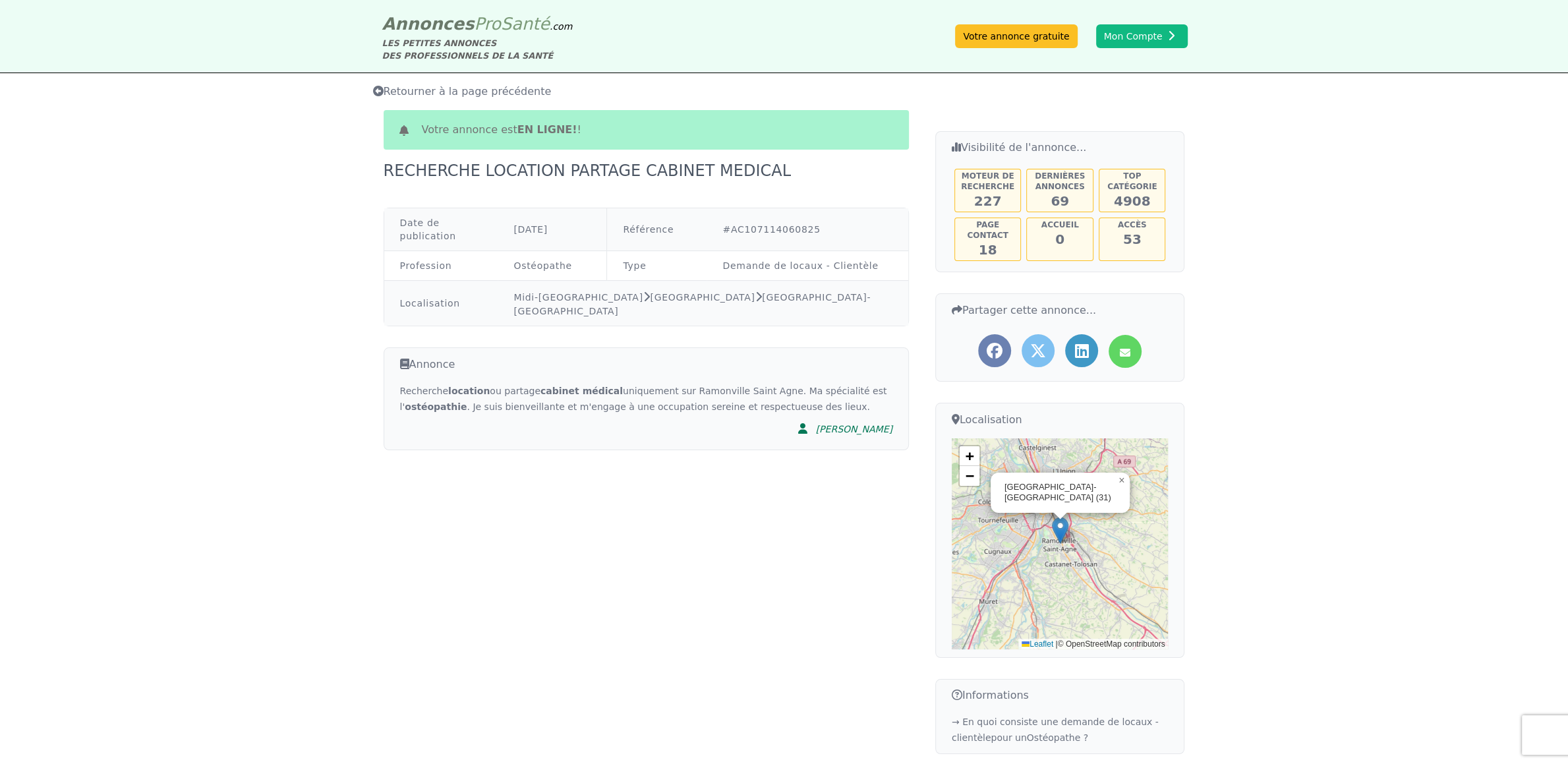
click at [398, 95] on span "Retourner à la page précédente" at bounding box center [463, 91] width 179 height 13
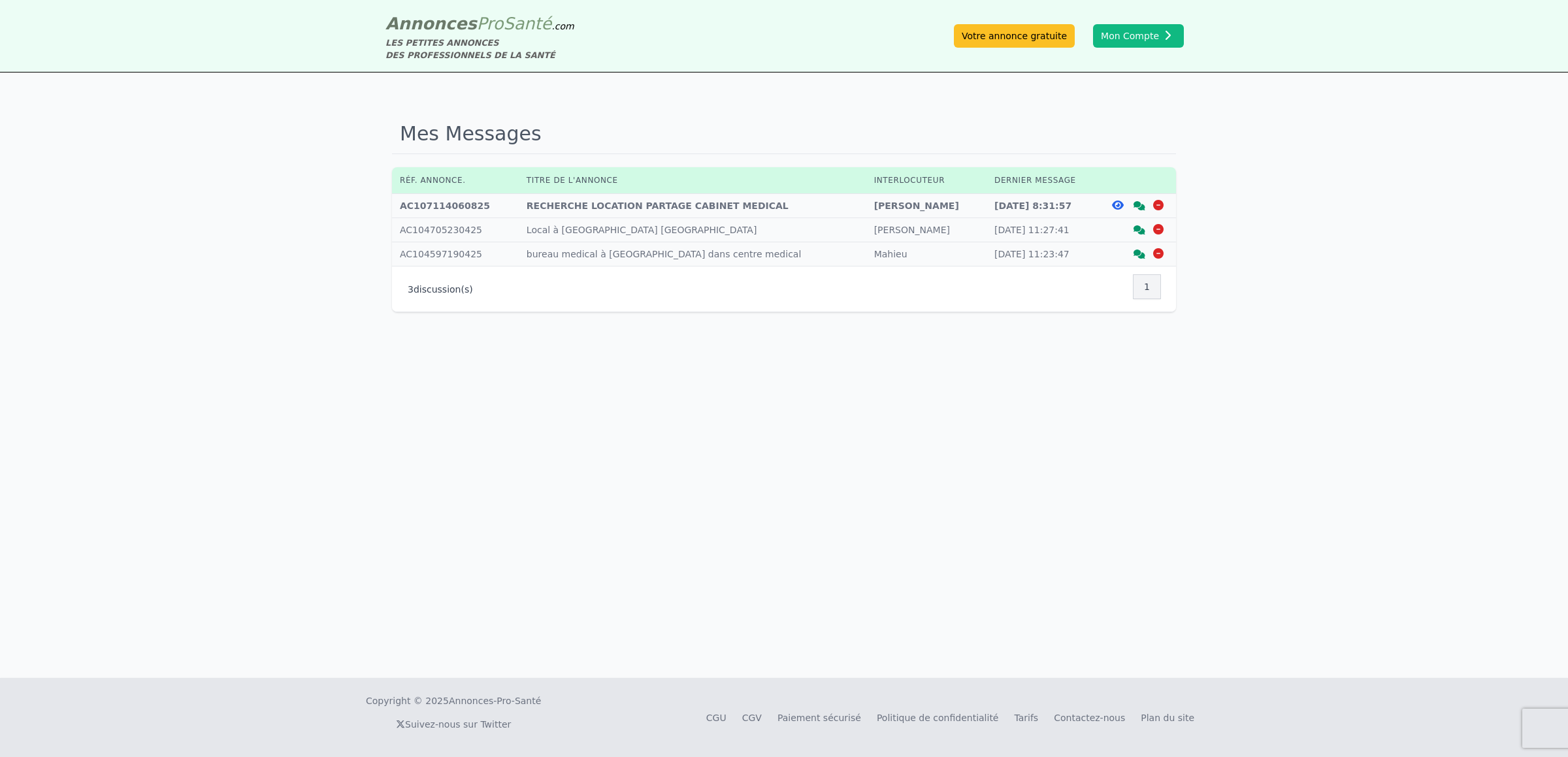
click at [1139, 232] on icon at bounding box center [1139, 229] width 12 height 9
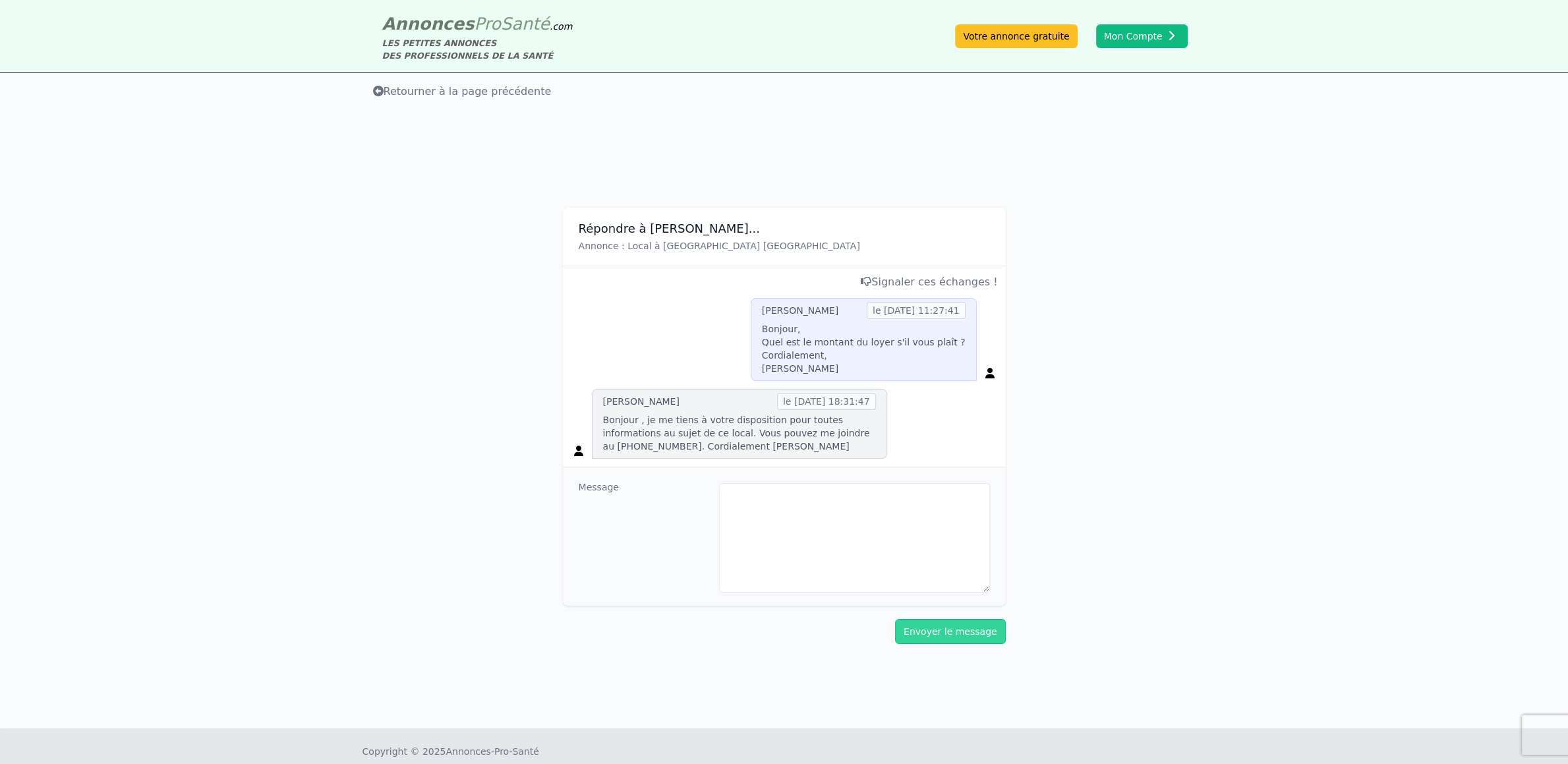
click at [376, 92] on icon at bounding box center [378, 91] width 10 height 10
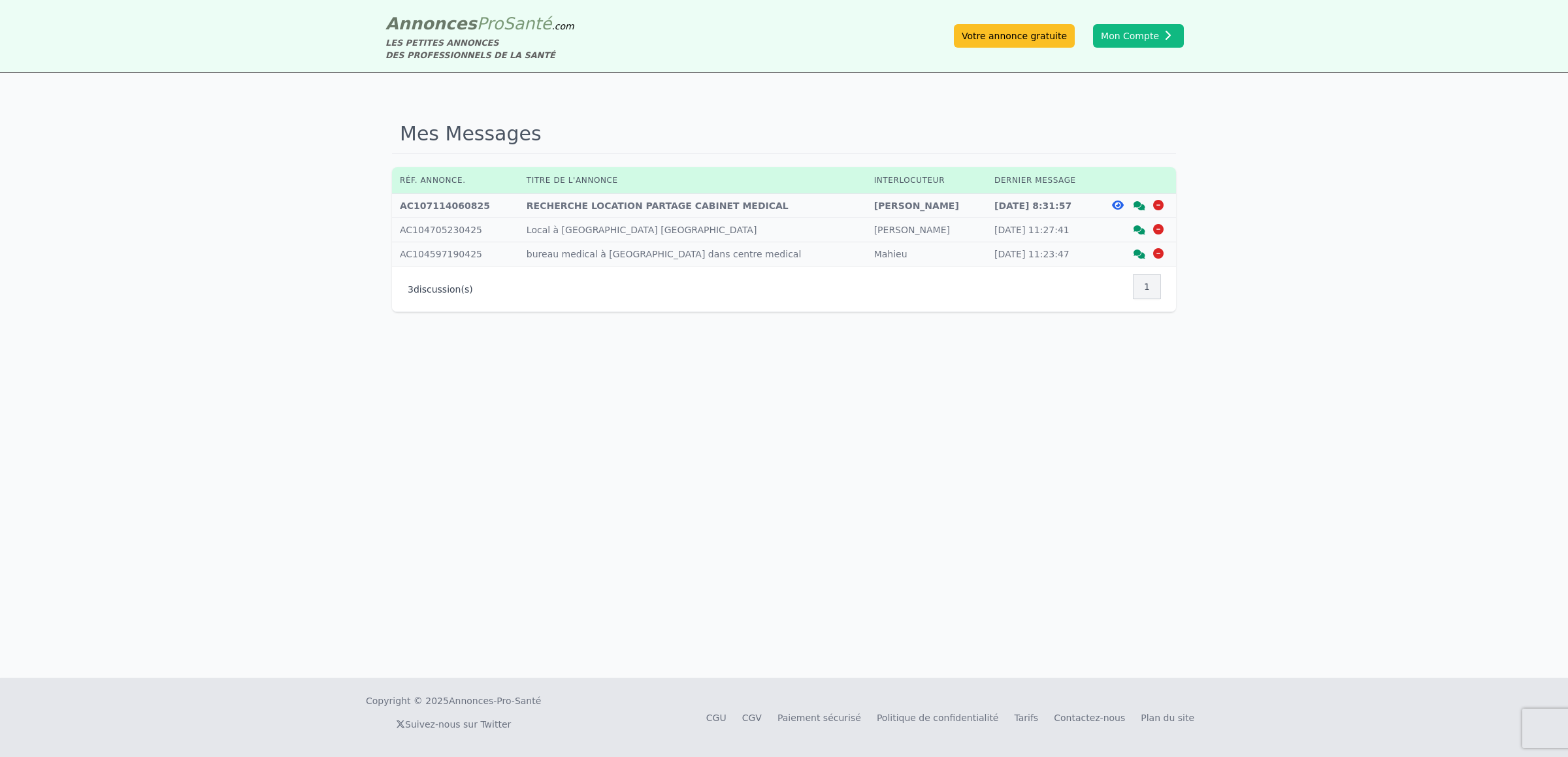
click at [1137, 257] on icon at bounding box center [1139, 254] width 12 height 9
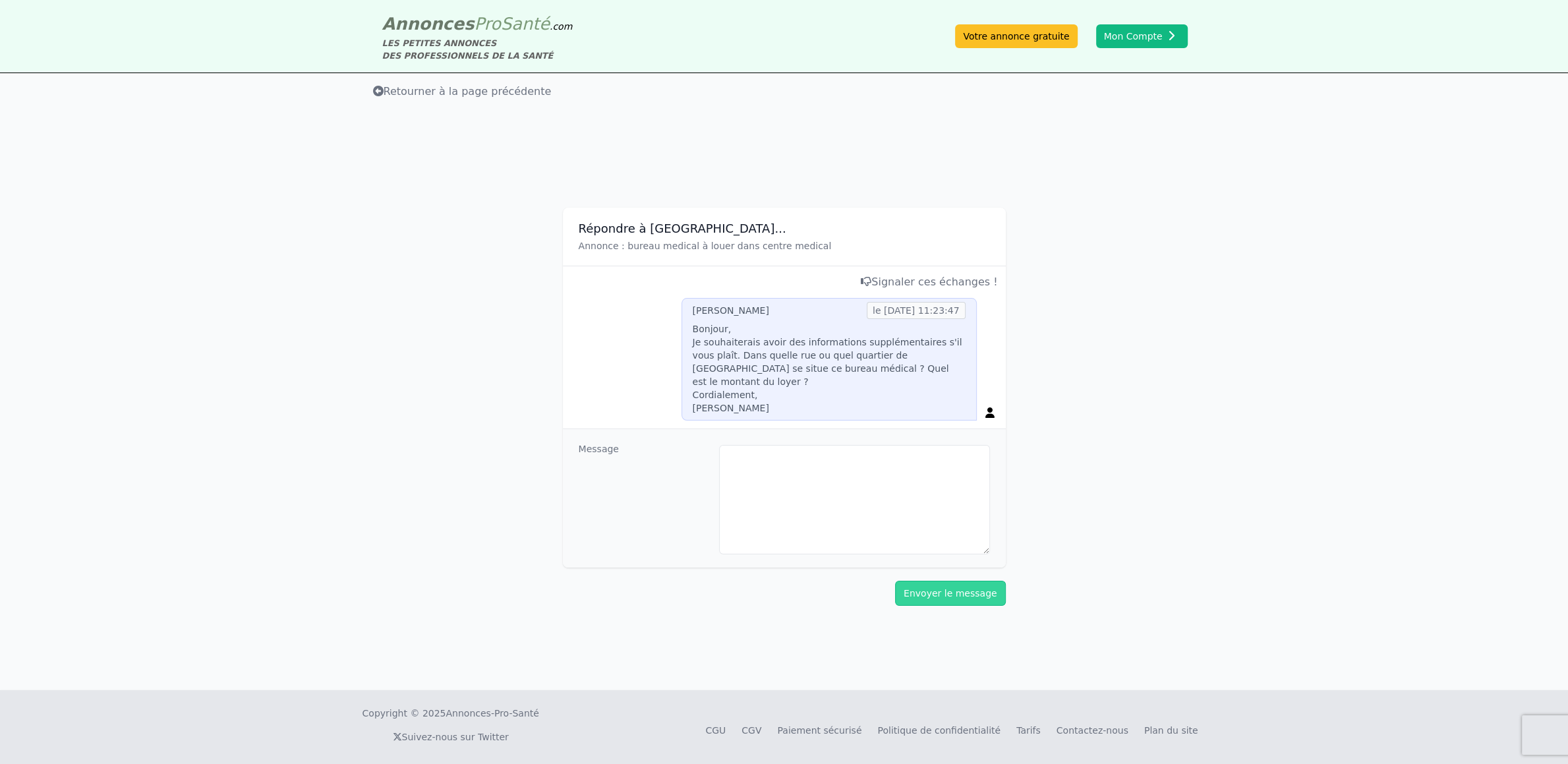
click at [398, 92] on span "Retourner à la page précédente" at bounding box center [463, 91] width 179 height 13
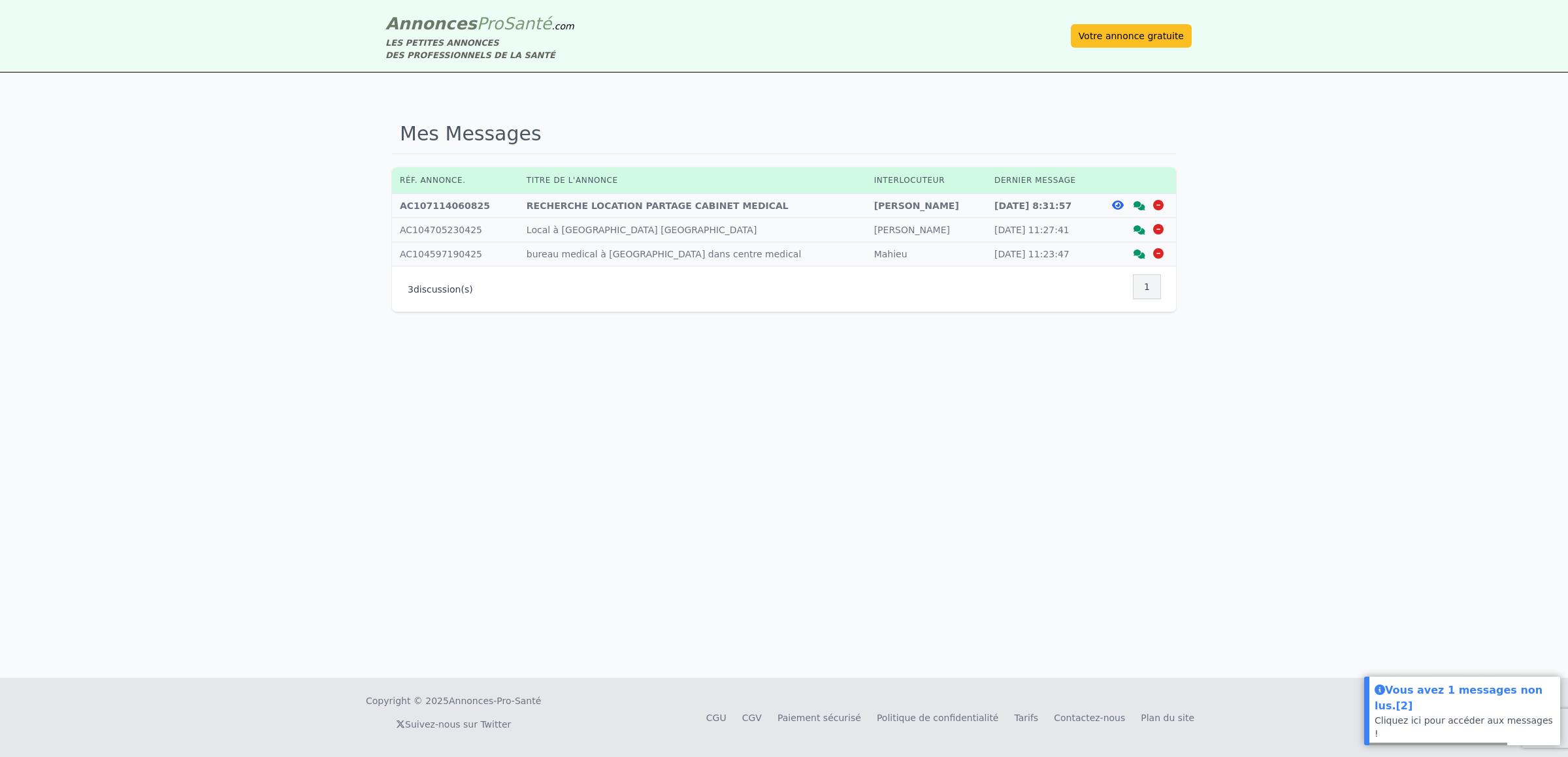
click at [422, 26] on span "Annonces" at bounding box center [431, 23] width 91 height 20
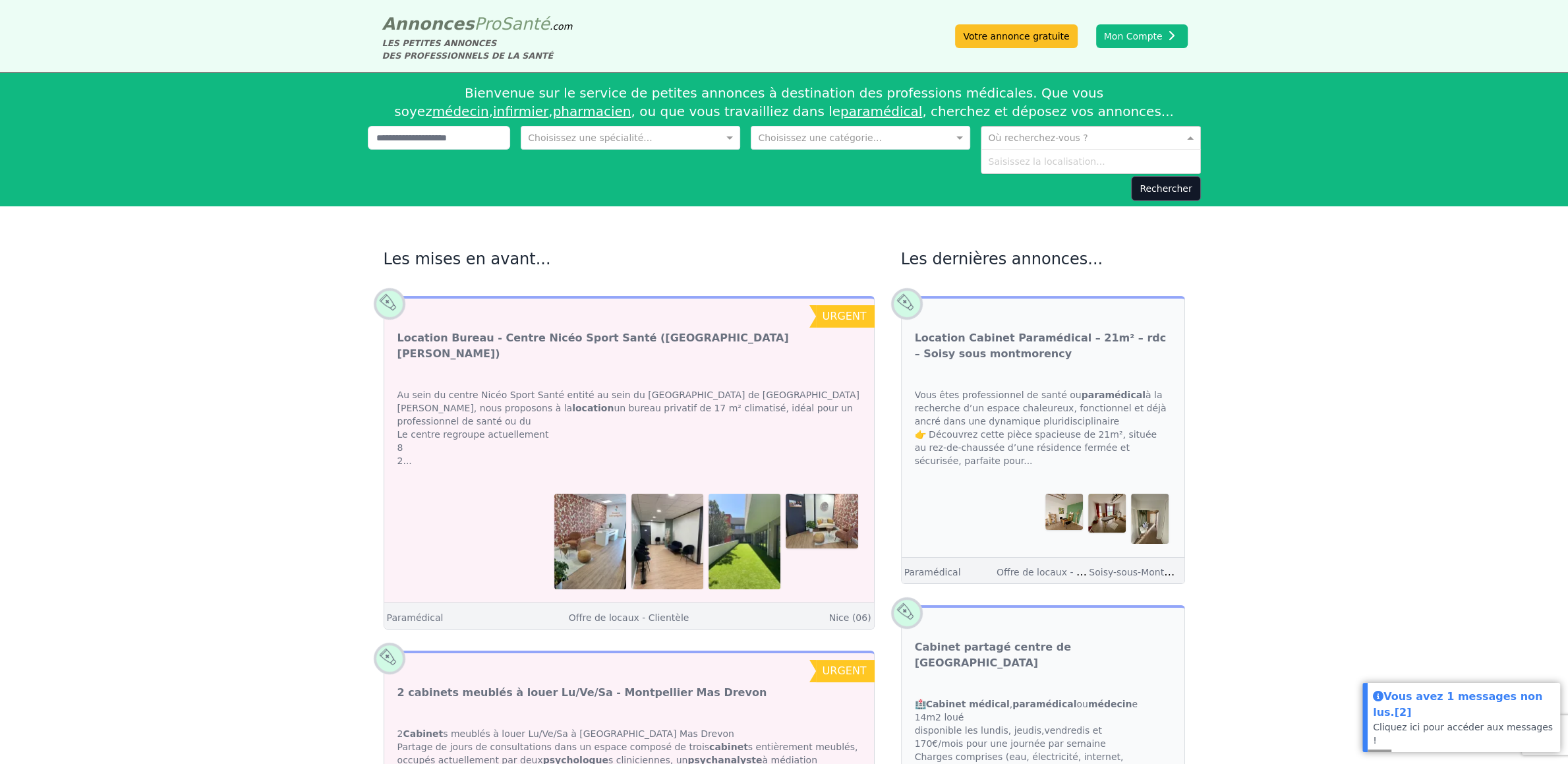
click at [1007, 132] on input "text" at bounding box center [1077, 136] width 179 height 13
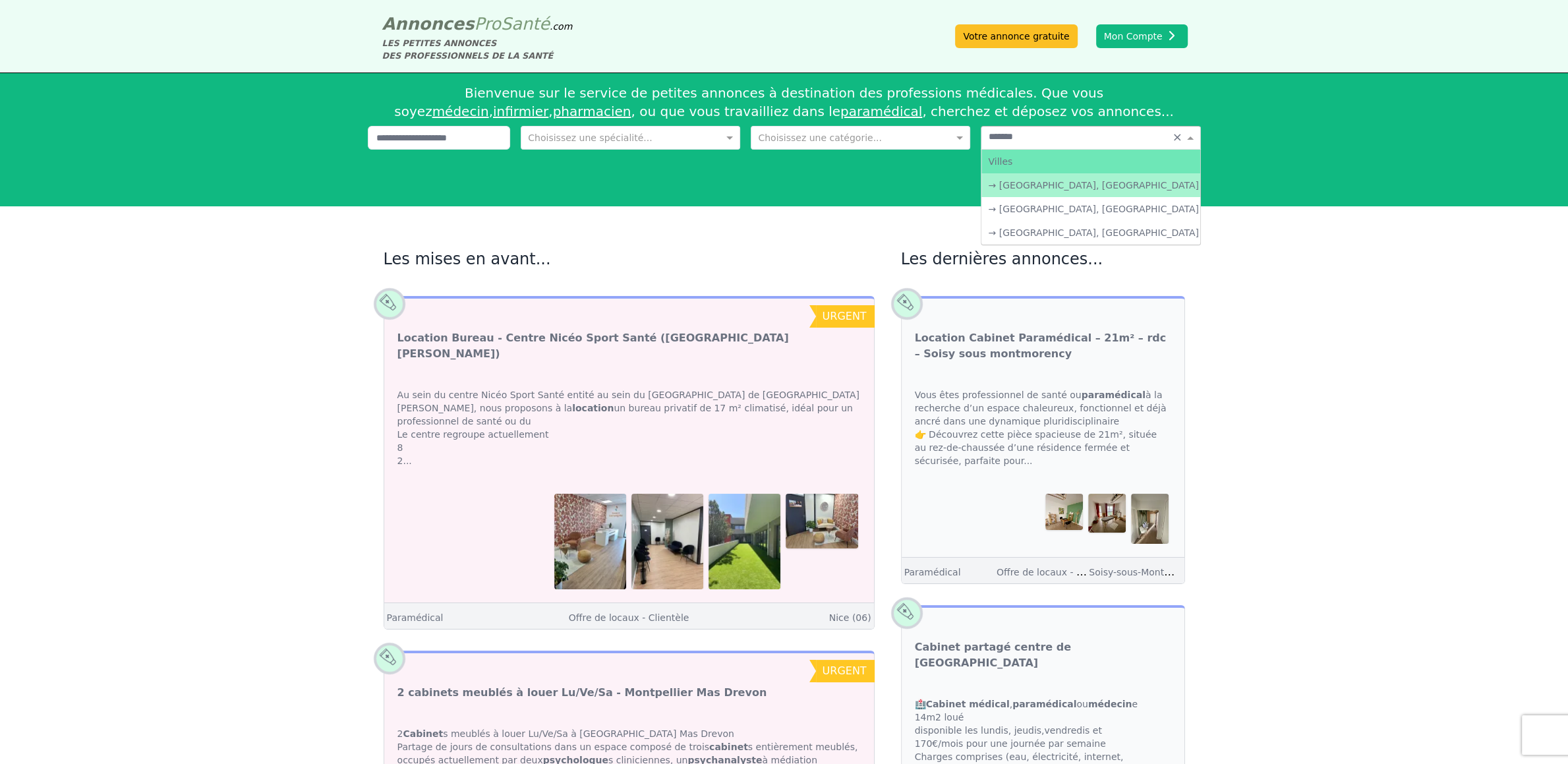
type input "********"
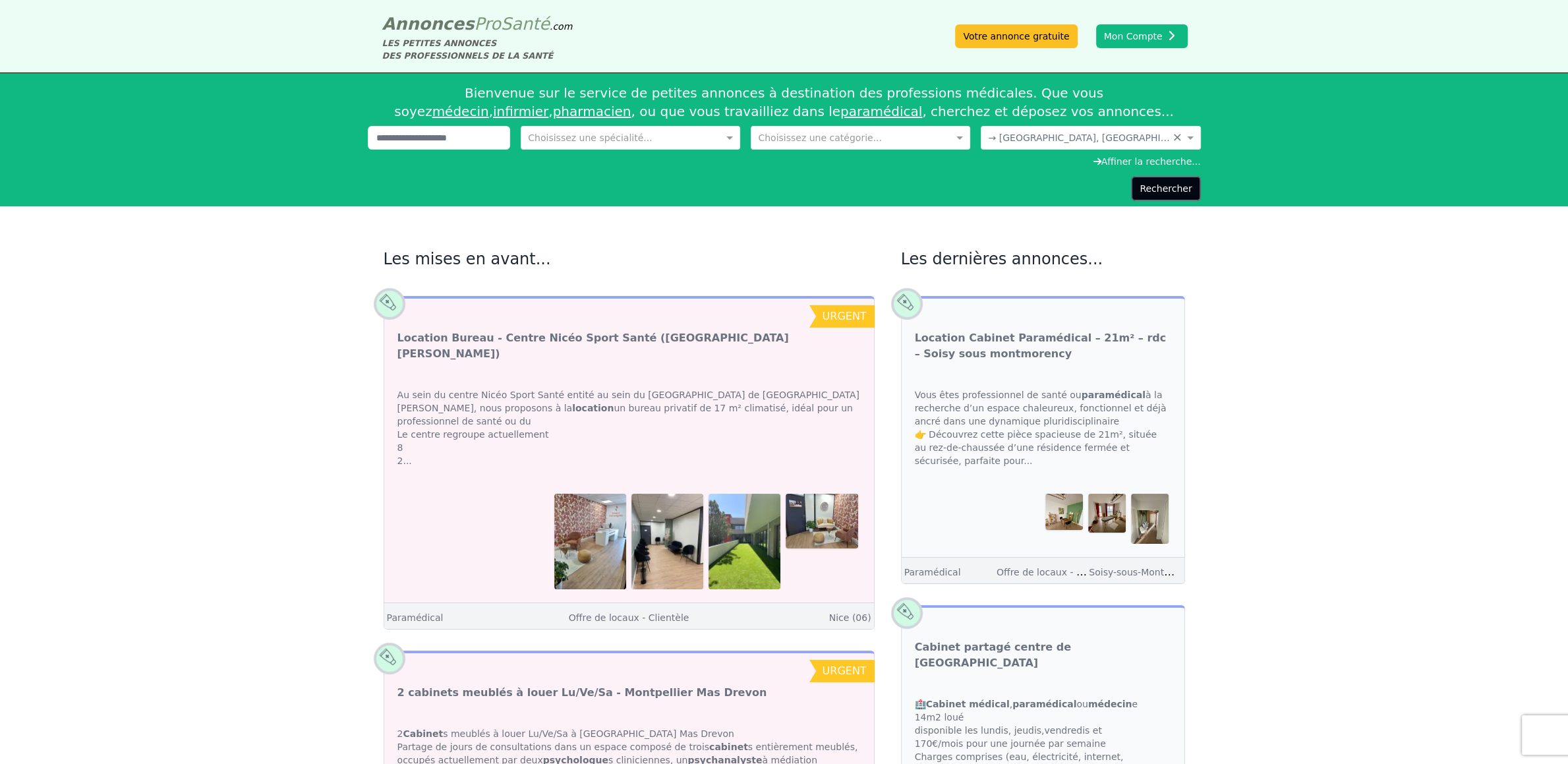
click at [1172, 185] on button "Rechercher" at bounding box center [1165, 188] width 69 height 25
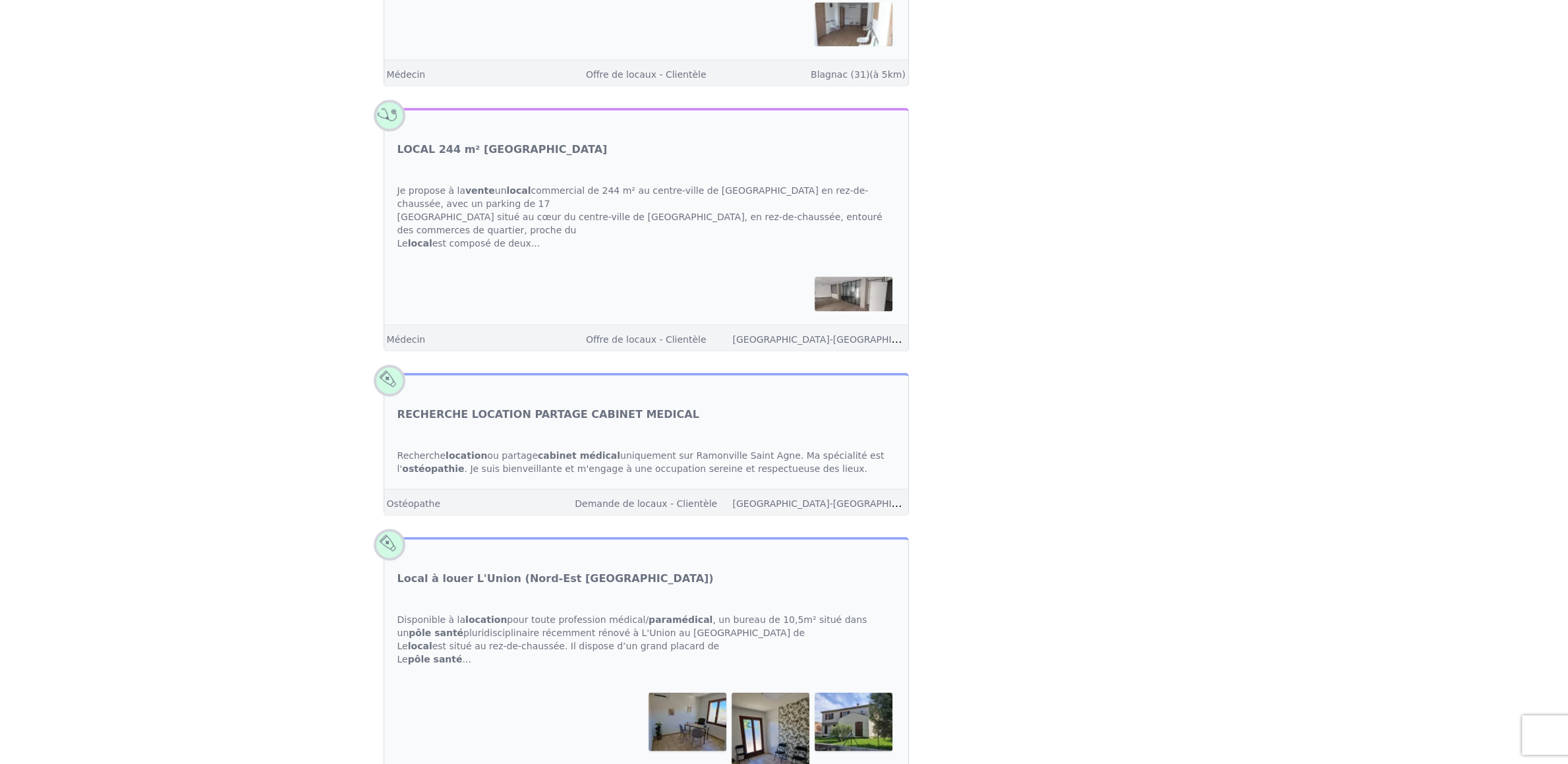
scroll to position [2284, 0]
